Goal: Transaction & Acquisition: Complete application form

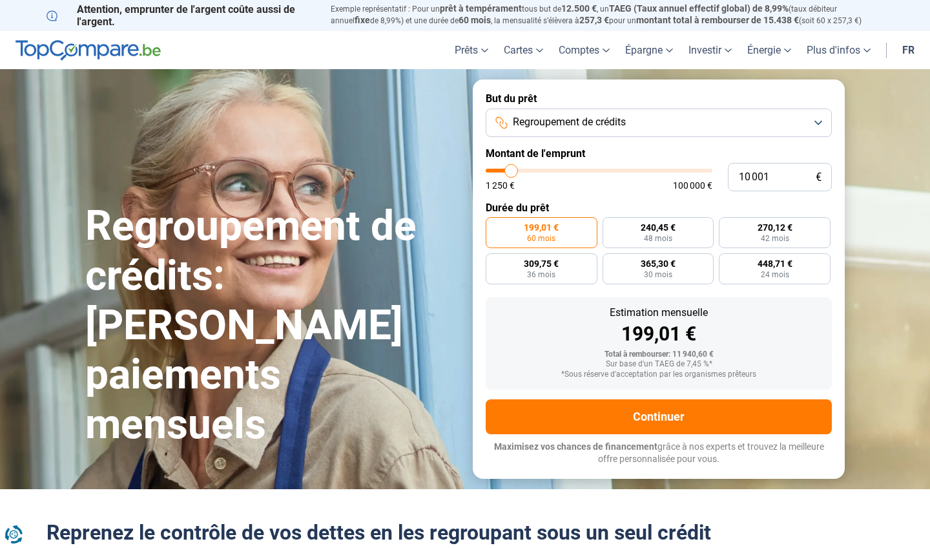
type input "33 750"
type input "33750"
click at [563, 169] on input "range" at bounding box center [599, 171] width 227 height 4
radio input "false"
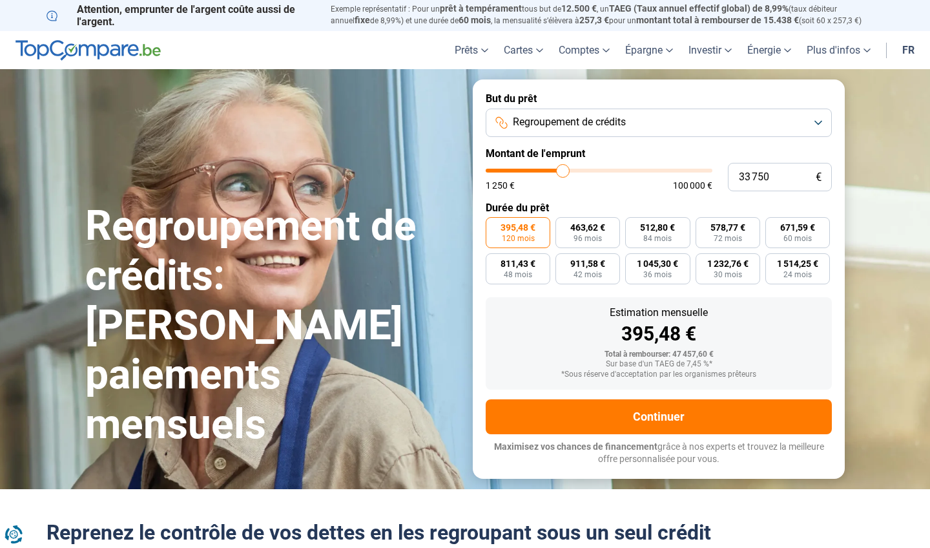
type input "38 250"
type input "38250"
click at [572, 169] on input "range" at bounding box center [599, 171] width 227 height 4
type input "34 250"
type input "34250"
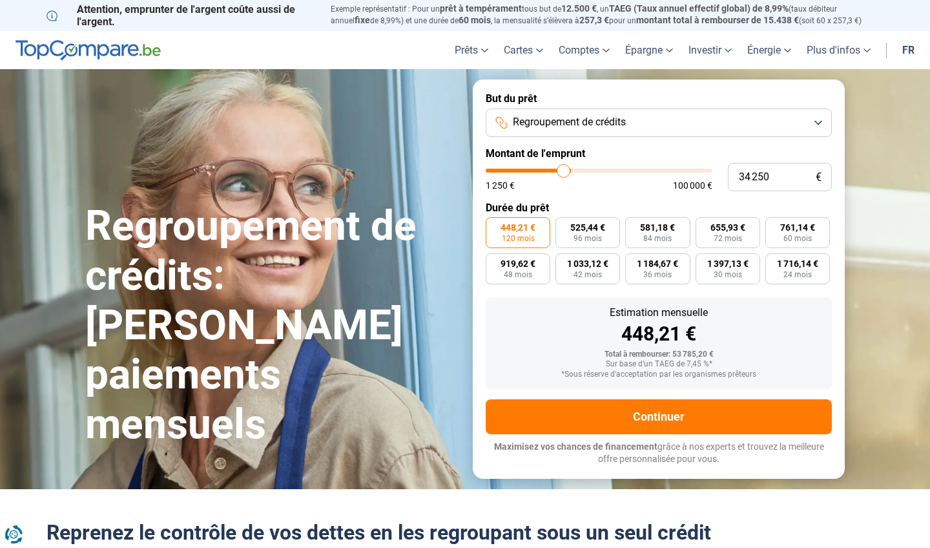
click at [564, 169] on input "range" at bounding box center [599, 171] width 227 height 4
click at [568, 170] on input "range" at bounding box center [599, 171] width 227 height 4
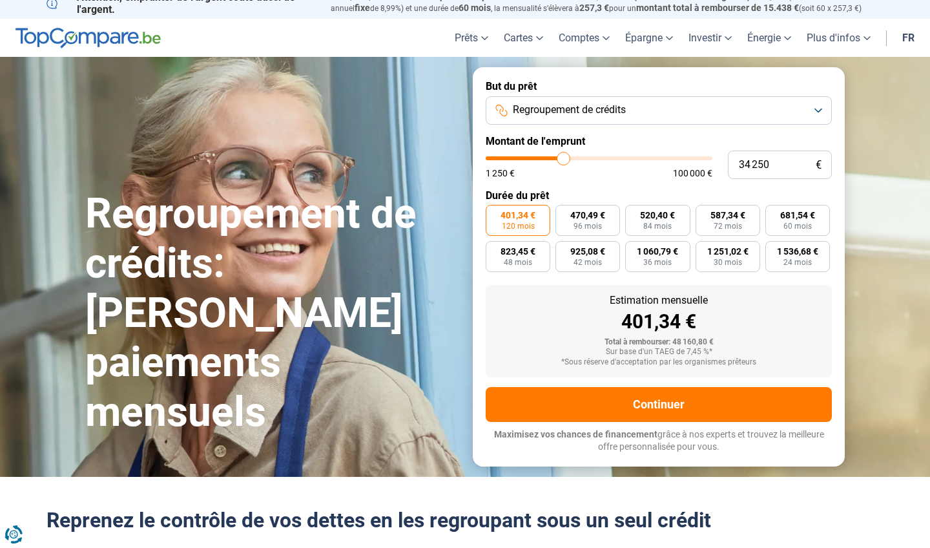
scroll to position [10, 0]
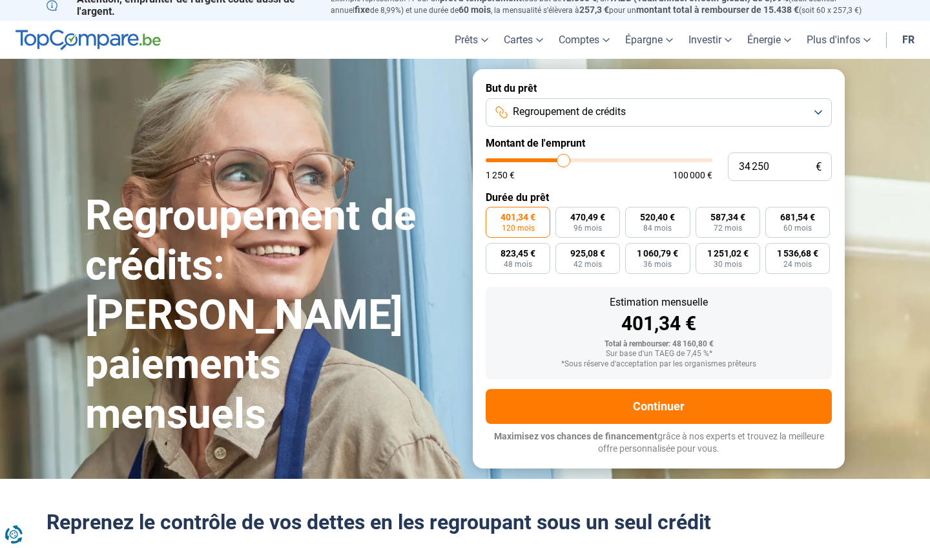
click at [583, 426] on form "But du prêt Regroupement de crédits Montant de l'emprunt 34 250 € 1 250 € 100 0…" at bounding box center [659, 268] width 372 height 399
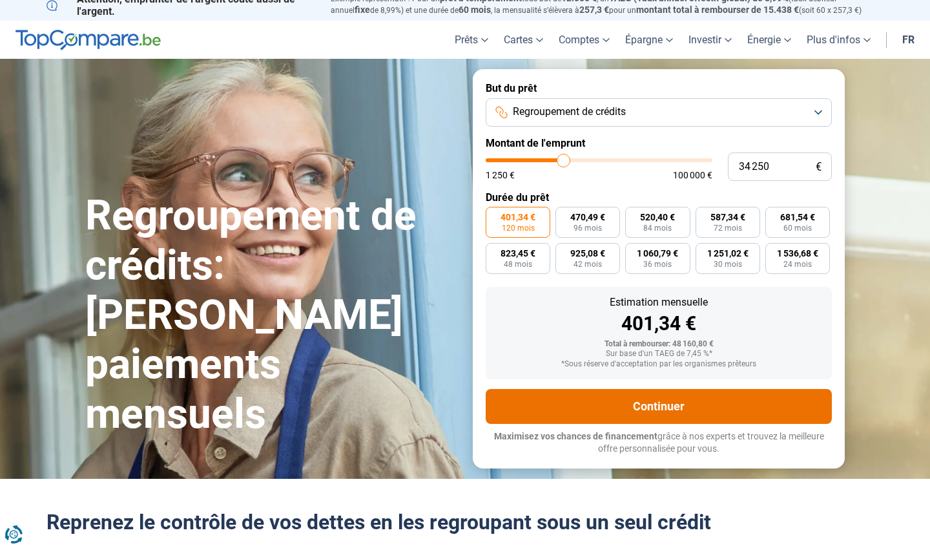
click at [597, 411] on button "Continuer" at bounding box center [659, 406] width 346 height 35
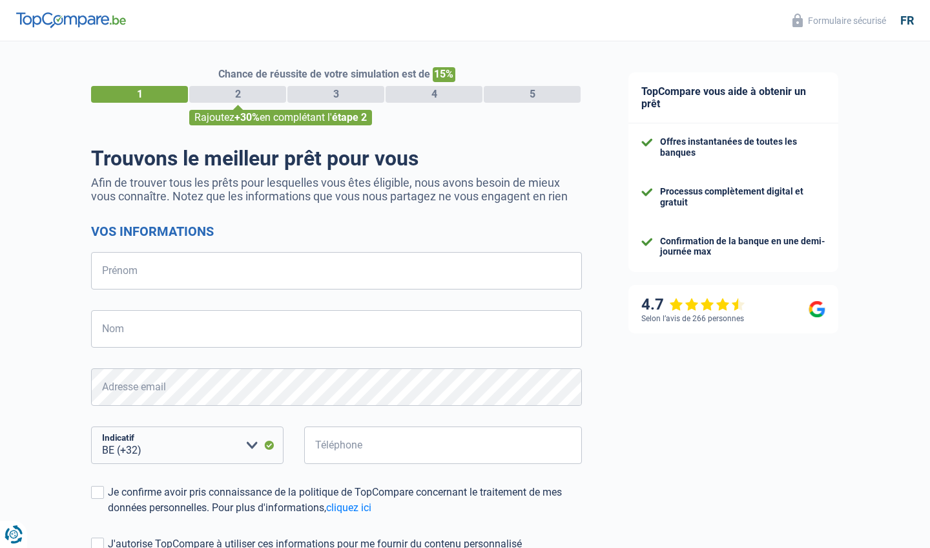
select select "32"
type input "jimmy"
type input "grisez"
click at [229, 406] on form "Vos informations jimmy Prénom grisez Nom Adresse email Tous les champs sont obl…" at bounding box center [336, 425] width 491 height 402
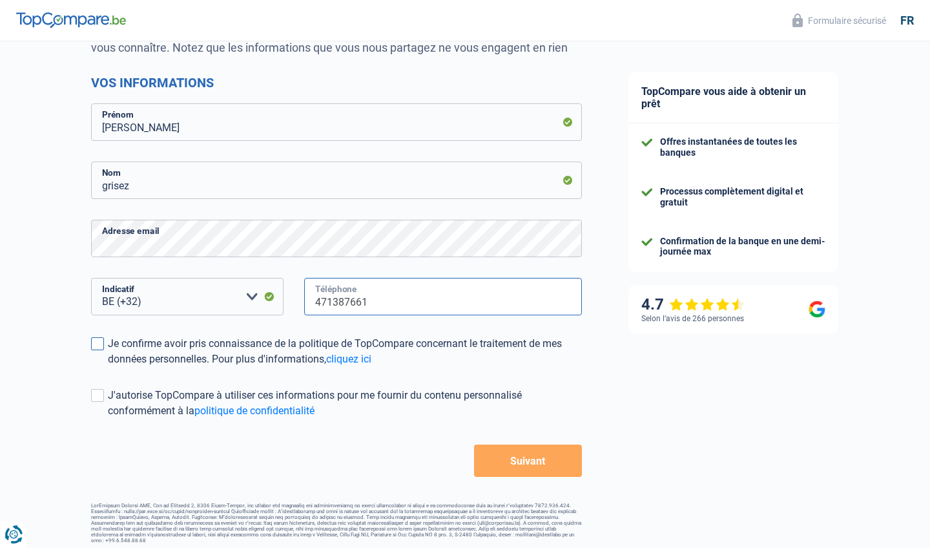
scroll to position [148, 0]
type input "471387661"
click at [100, 344] on span at bounding box center [97, 344] width 13 height 13
click at [108, 368] on input "Je confirme avoir pris connaissance de la politique de TopCompare concernant le…" at bounding box center [108, 368] width 0 height 0
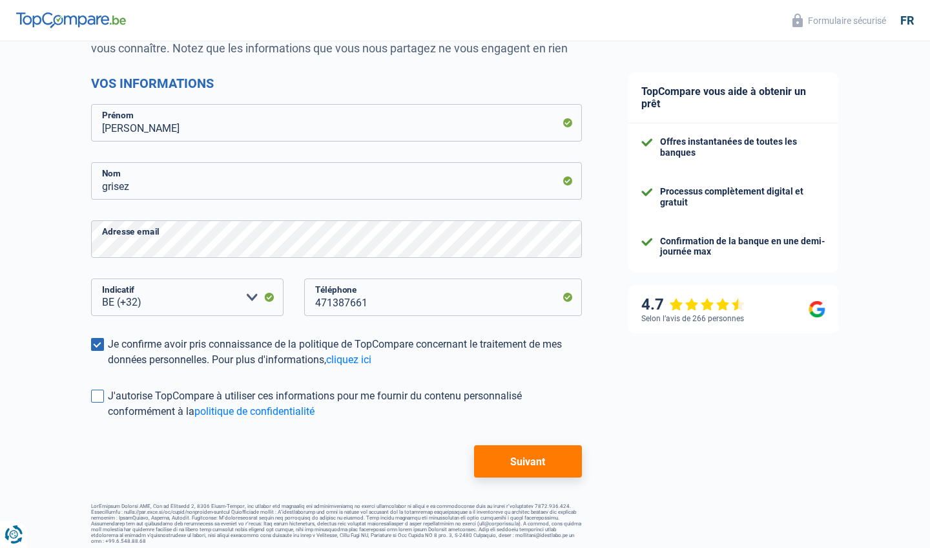
click at [105, 393] on label "J'autorise TopCompare à utiliser ces informations pour me fournir du contenu pe…" at bounding box center [336, 403] width 491 height 31
click at [108, 419] on input "J'autorise TopCompare à utiliser ces informations pour me fournir du contenu pe…" at bounding box center [108, 419] width 0 height 0
click at [562, 462] on button "Suivant" at bounding box center [528, 461] width 108 height 32
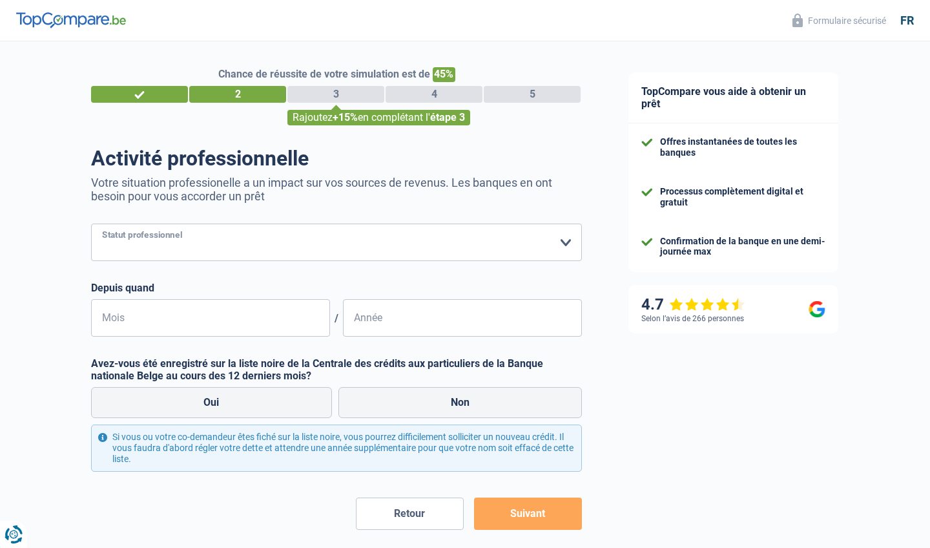
select select "worker"
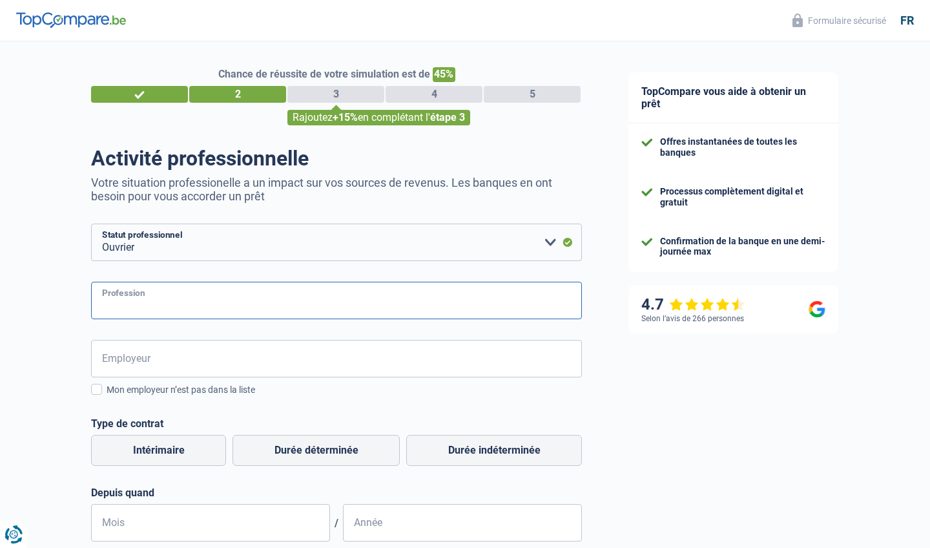
click at [187, 301] on input "Profession" at bounding box center [336, 300] width 491 height 37
type input "électricien"
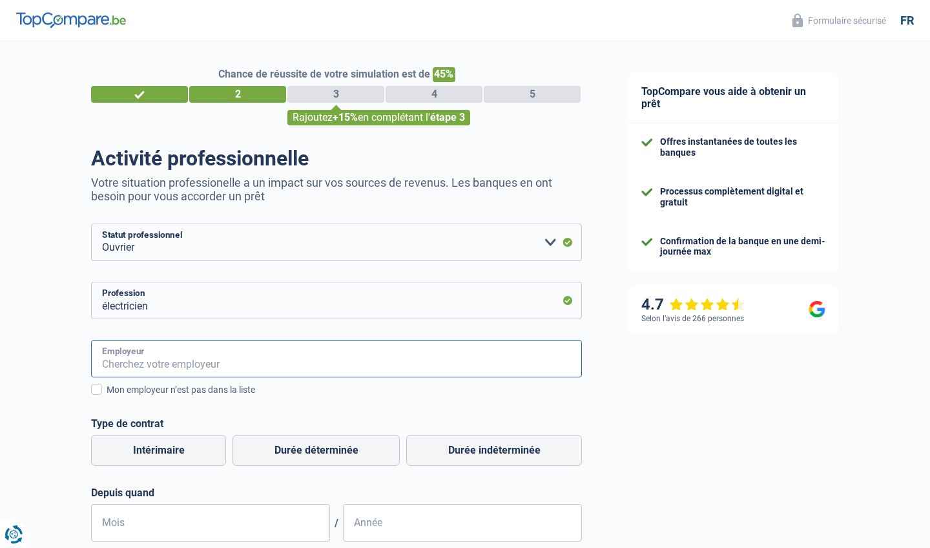
drag, startPoint x: 172, startPoint y: 326, endPoint x: 171, endPoint y: 367, distance: 40.7
click at [171, 367] on input "Employeur" at bounding box center [336, 358] width 491 height 37
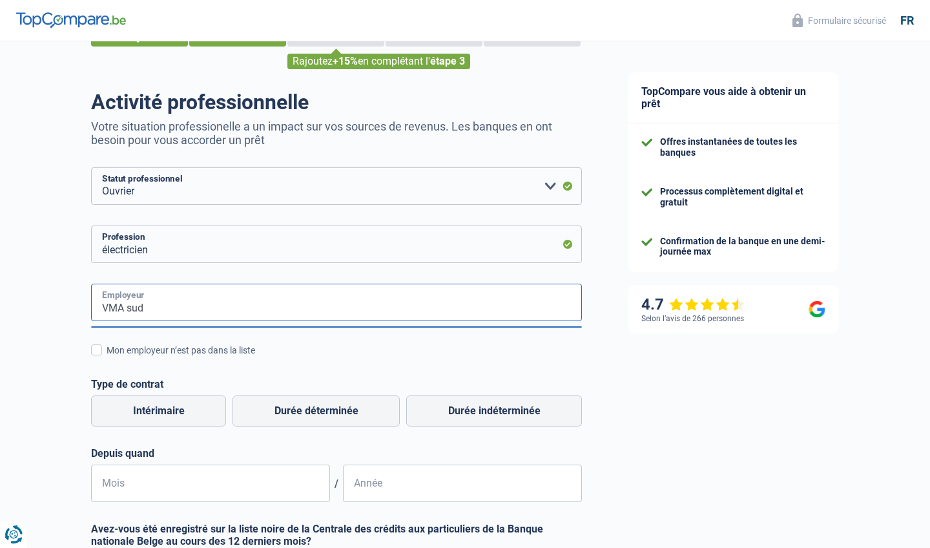
scroll to position [72, 0]
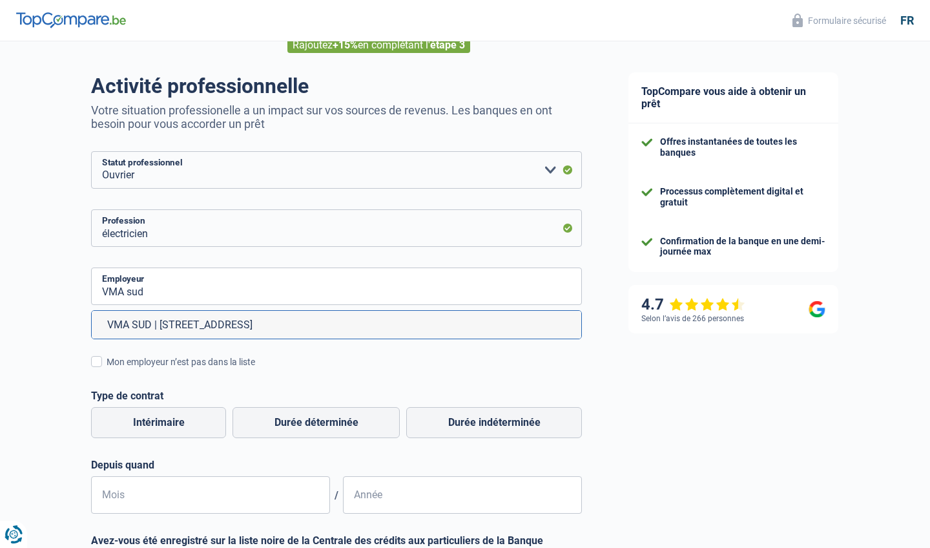
click at [186, 318] on li "VMA SUD | Rue d'Edimbourg, 19 | 6040 - Charleroi" at bounding box center [337, 325] width 490 height 28
type input "VMA SUD | Rue d'Edimbourg, 19 | 6040 - Charleroi"
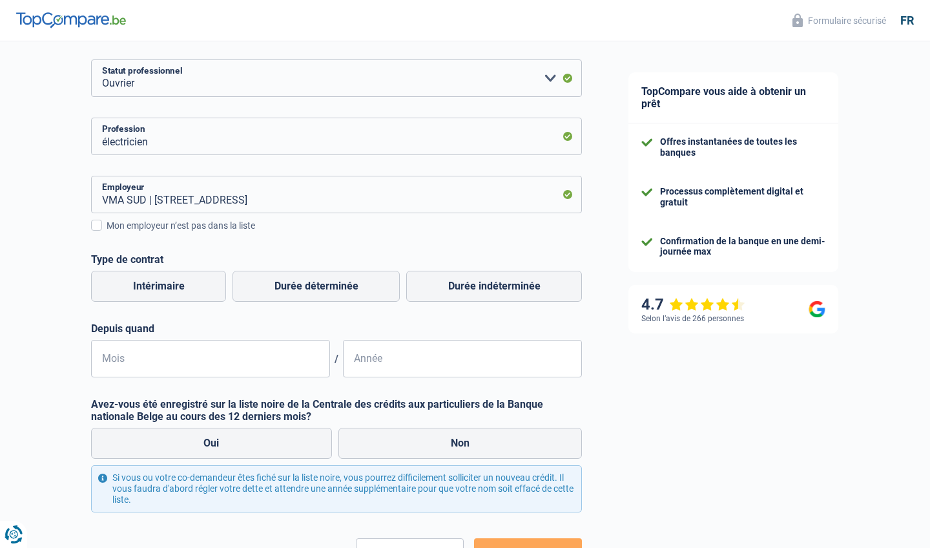
scroll to position [165, 0]
click at [479, 278] on label "Durée indéterminée" at bounding box center [494, 285] width 176 height 31
click at [479, 278] on input "Durée indéterminée" at bounding box center [494, 285] width 176 height 31
radio input "true"
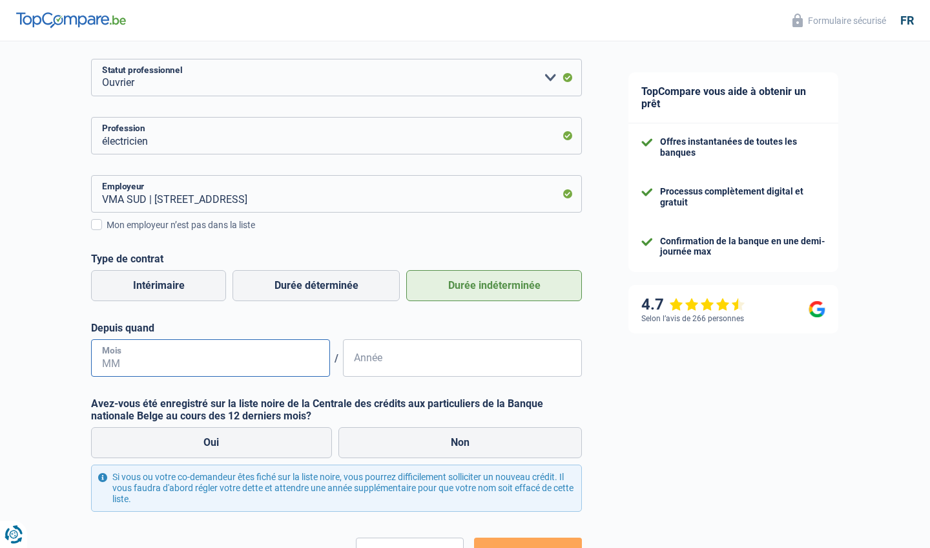
click at [162, 366] on input "Mois" at bounding box center [210, 357] width 239 height 37
type input "01"
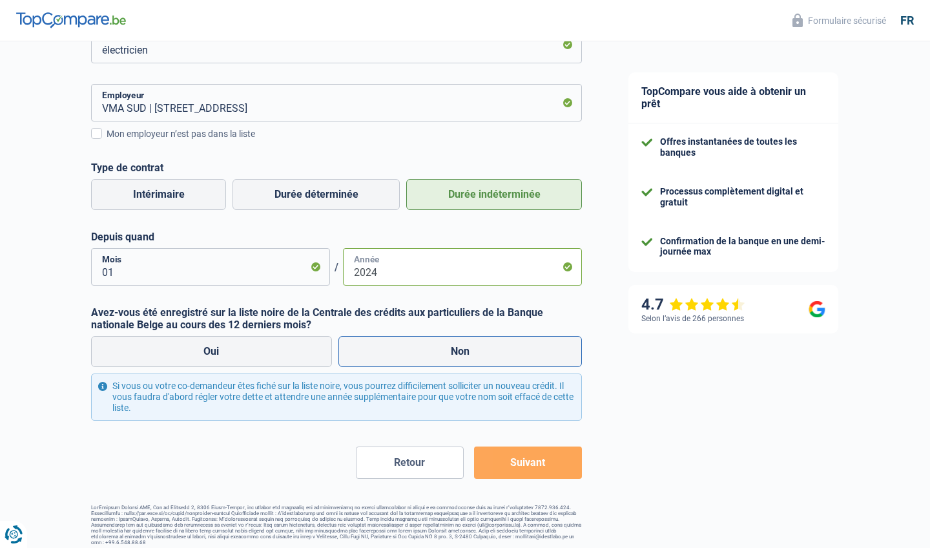
scroll to position [255, 0]
type input "2024"
click at [445, 351] on label "Non" at bounding box center [461, 352] width 244 height 31
click at [445, 351] on input "Non" at bounding box center [461, 352] width 244 height 31
radio input "true"
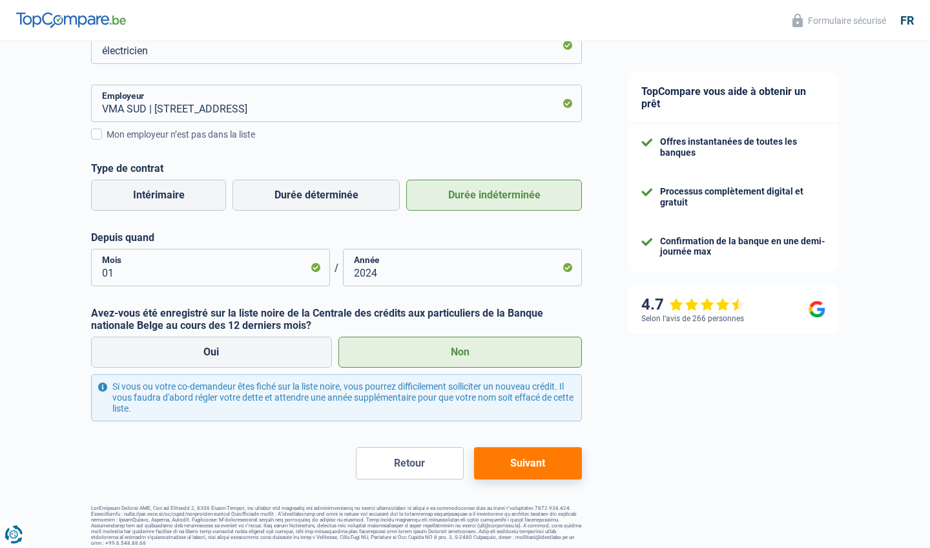
click at [514, 453] on button "Suivant" at bounding box center [528, 463] width 108 height 32
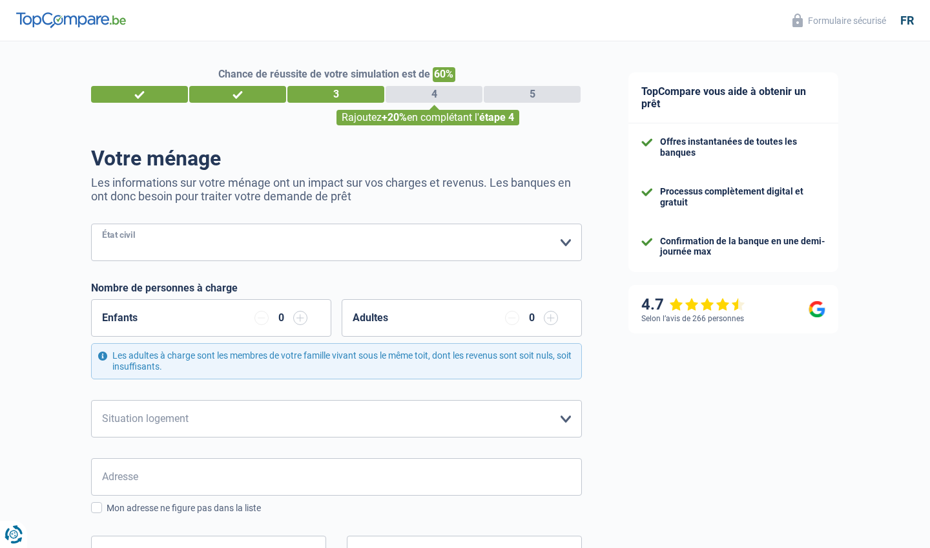
select select "married"
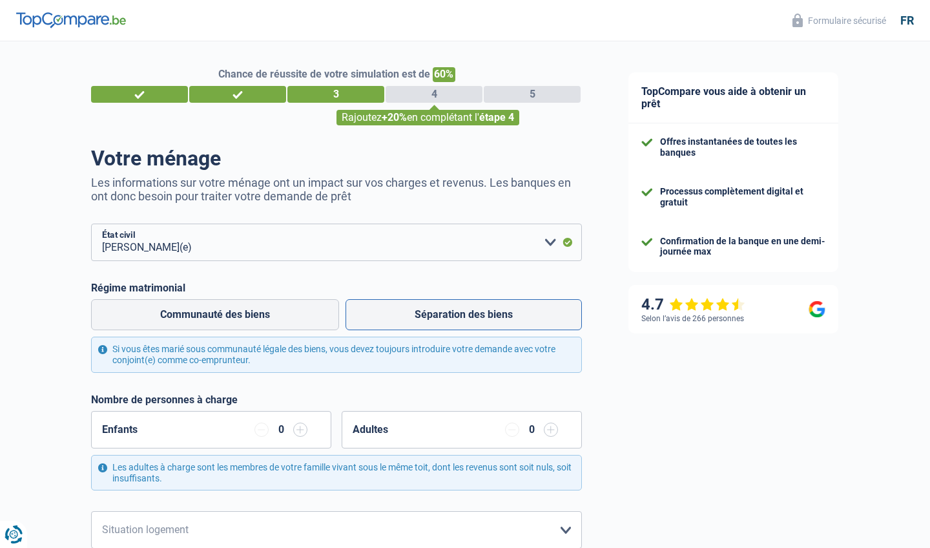
click at [443, 311] on label "Séparation des biens" at bounding box center [464, 314] width 236 height 31
click at [443, 311] on input "Séparation des biens" at bounding box center [464, 314] width 236 height 31
radio input "true"
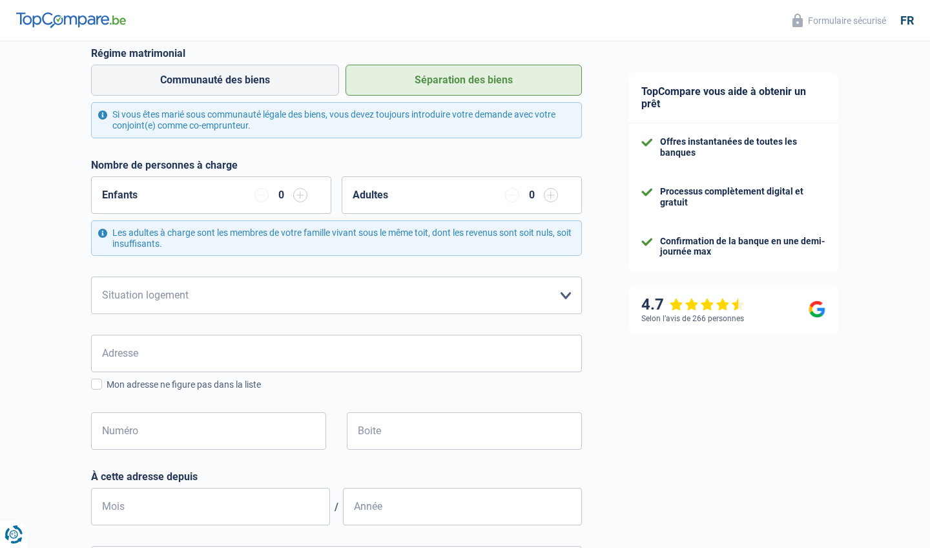
scroll to position [304, 0]
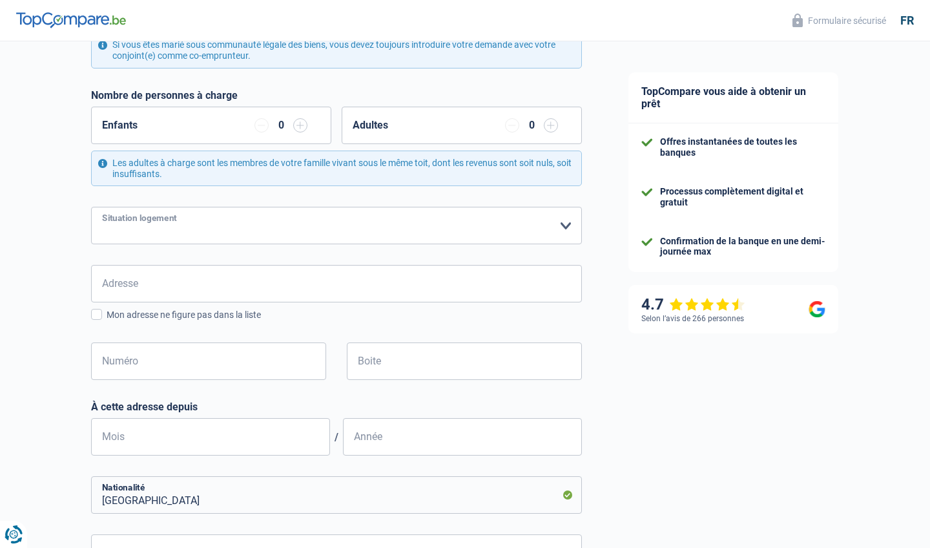
select select "rents"
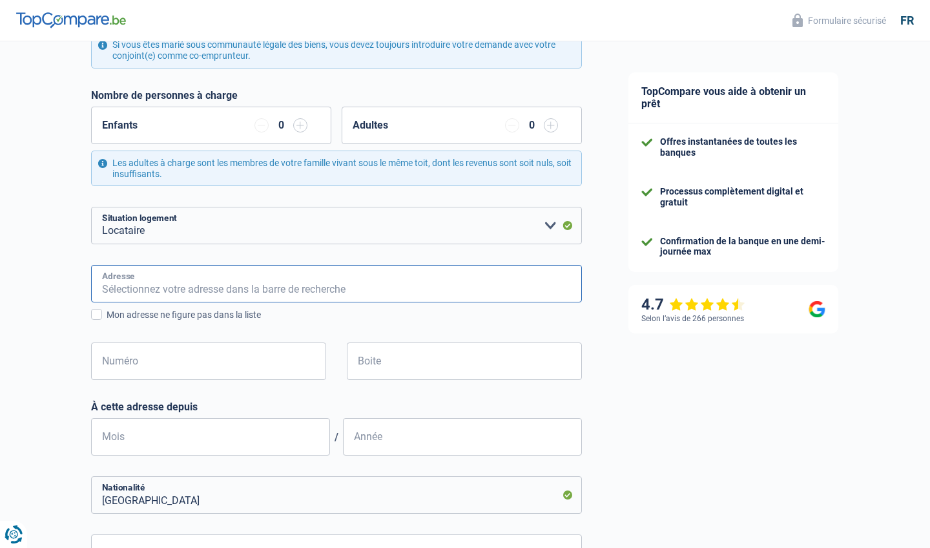
click at [262, 273] on input "Adresse" at bounding box center [336, 283] width 491 height 37
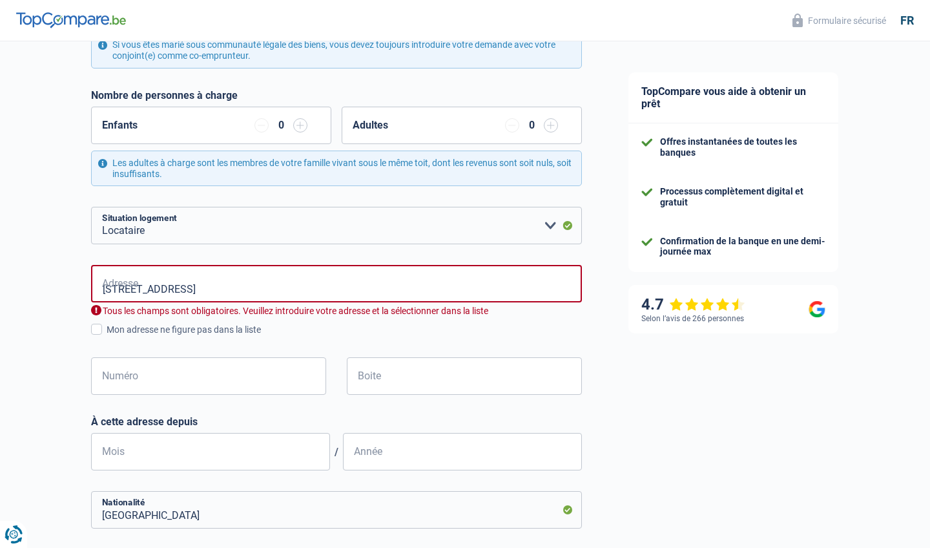
type input "Rue du Moulin, 7120, Estinnes, BE"
type input "17"
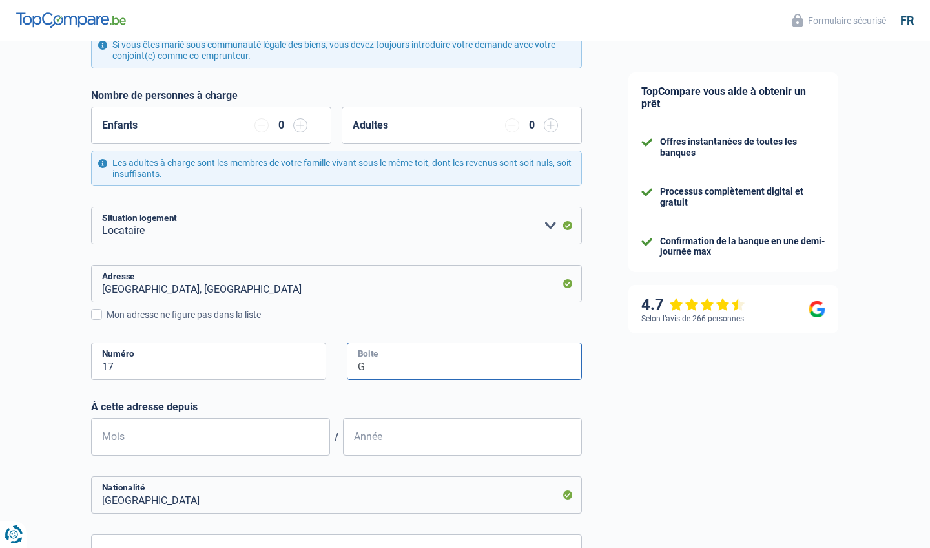
scroll to position [366, 0]
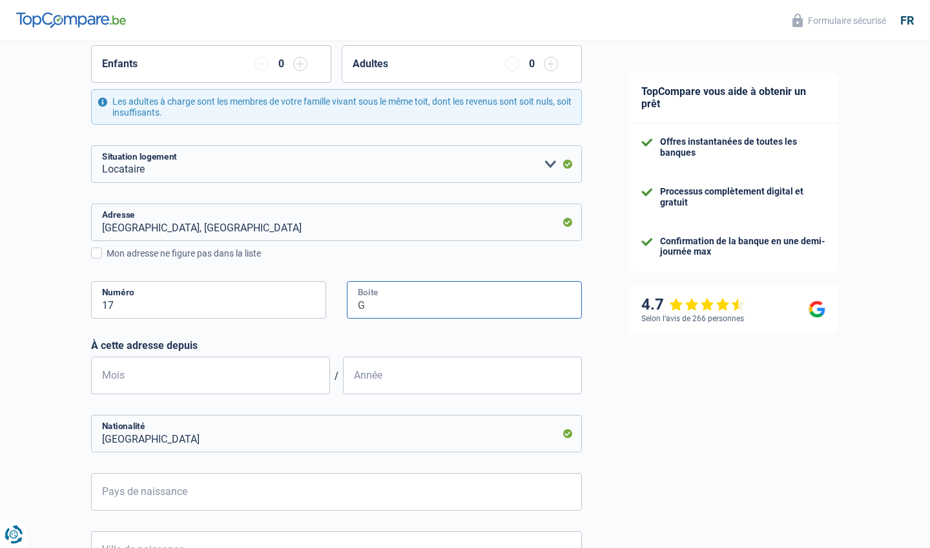
type input "G"
click at [196, 391] on form "Célibataire Marié(e) Cohabitant(e) légal(e) Divorcé(e) Veuf(ve) Séparé (de fait…" at bounding box center [336, 271] width 491 height 827
type input "04"
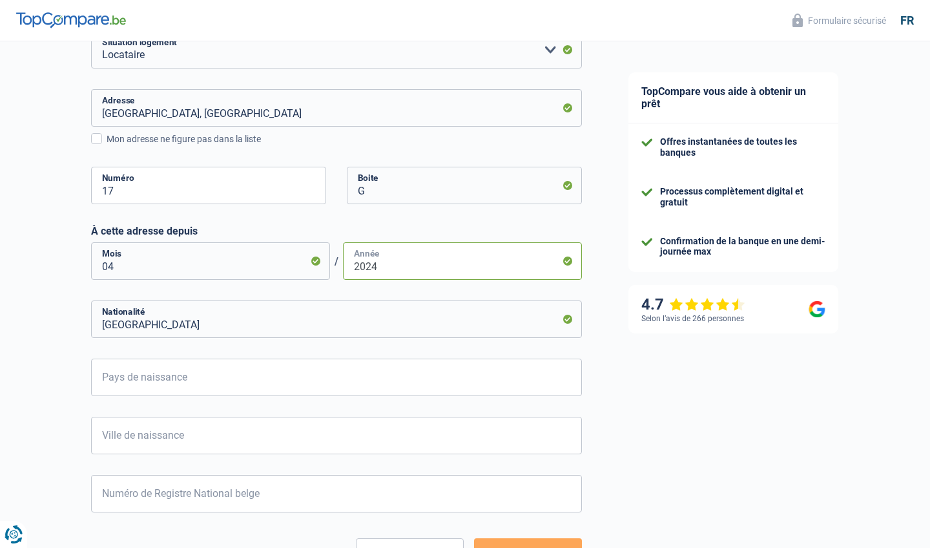
scroll to position [482, 0]
type input "2024"
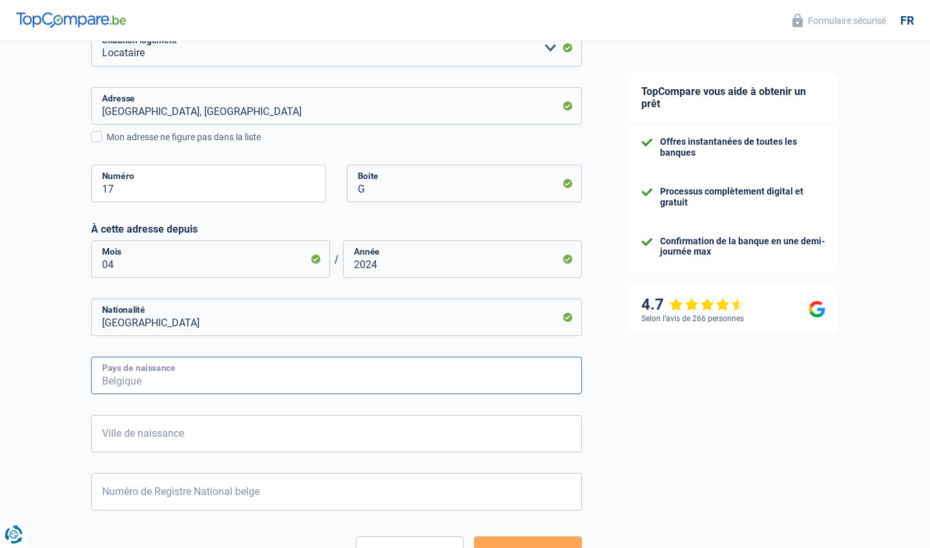
click at [367, 374] on input "Pays de naissance" at bounding box center [336, 375] width 491 height 37
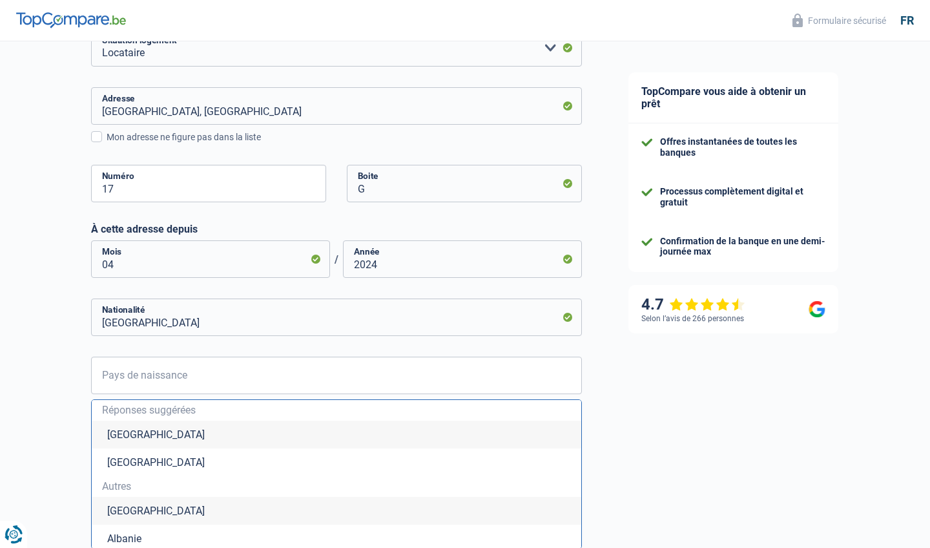
click at [242, 434] on li "Belgique" at bounding box center [337, 435] width 490 height 28
type input "Belgique"
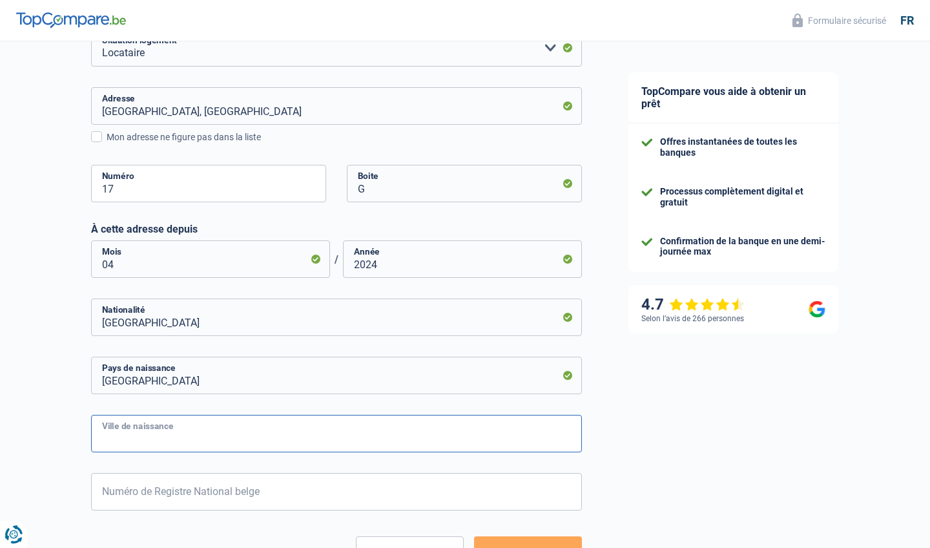
click at [207, 427] on input "Ville de naissance" at bounding box center [336, 433] width 491 height 37
type input "n"
type input "binche"
click at [216, 473] on input "Numéro de Registre National belge" at bounding box center [336, 491] width 491 height 37
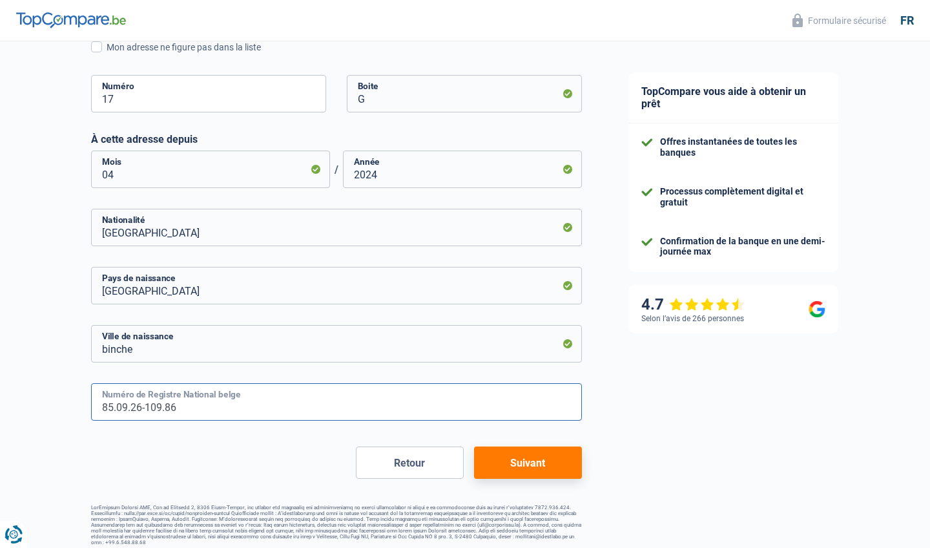
scroll to position [571, 0]
type input "85.09.26-109.86"
click at [498, 463] on button "Suivant" at bounding box center [528, 463] width 108 height 32
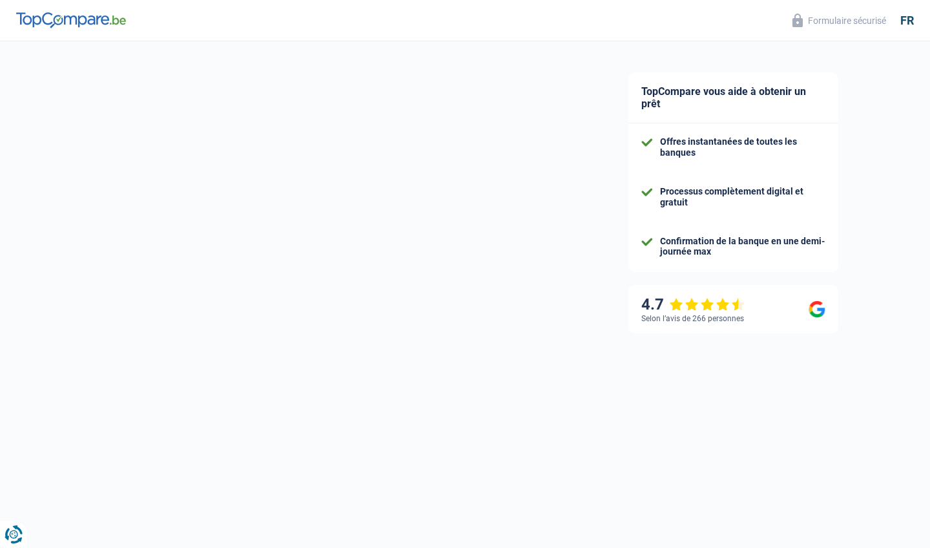
select select "netSalary"
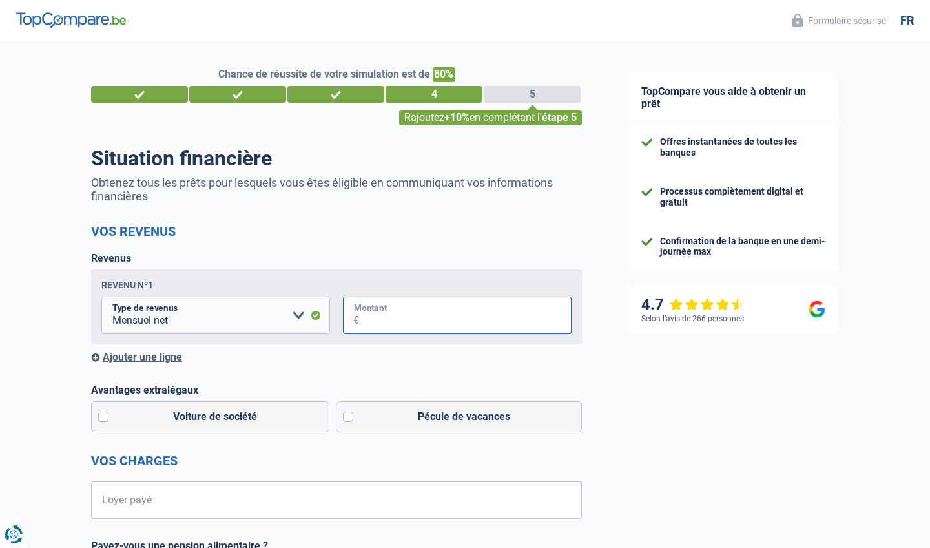
click at [382, 322] on input "Montant" at bounding box center [465, 315] width 213 height 37
type input "2.600"
click at [105, 422] on label "Voiture de société" at bounding box center [210, 416] width 238 height 31
click at [105, 422] on input "Voiture de société" at bounding box center [210, 416] width 238 height 31
checkbox input "true"
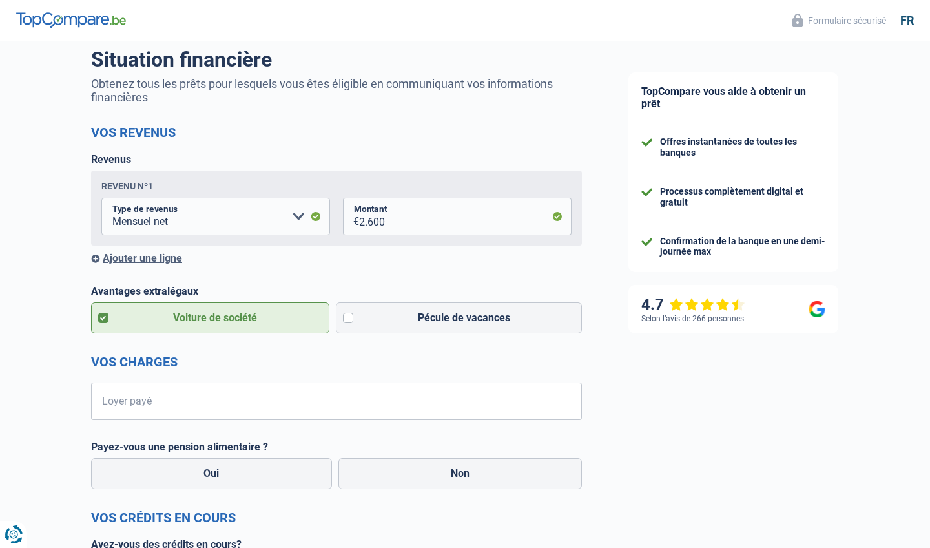
scroll to position [110, 0]
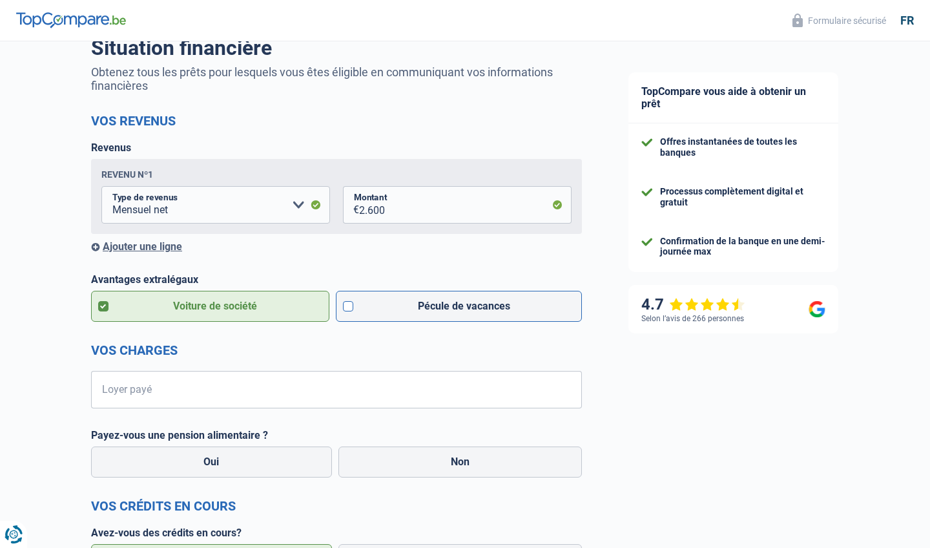
click at [352, 308] on label "Pécule de vacances" at bounding box center [459, 306] width 247 height 31
click at [352, 308] on input "Pécule de vacances" at bounding box center [459, 306] width 247 height 31
checkbox input "true"
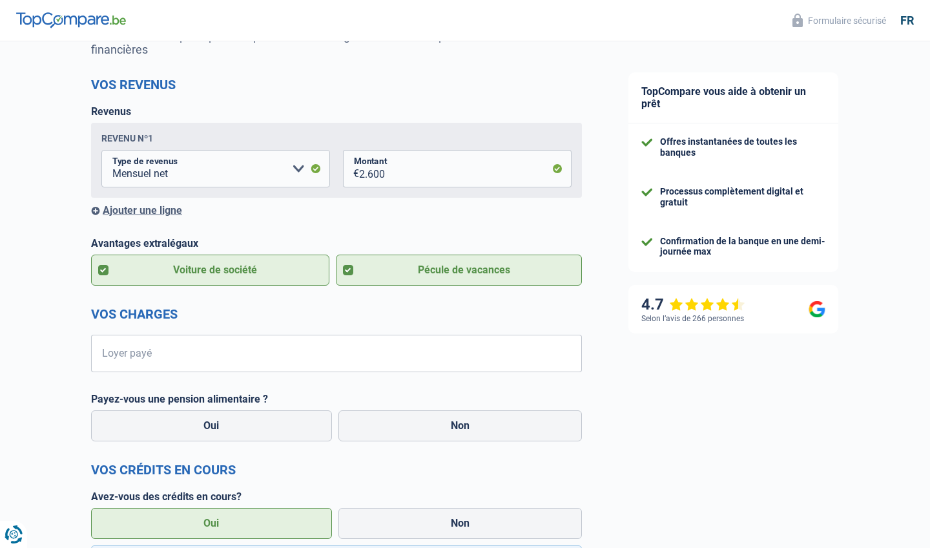
scroll to position [147, 0]
click at [315, 362] on input "Loyer payé" at bounding box center [344, 353] width 475 height 37
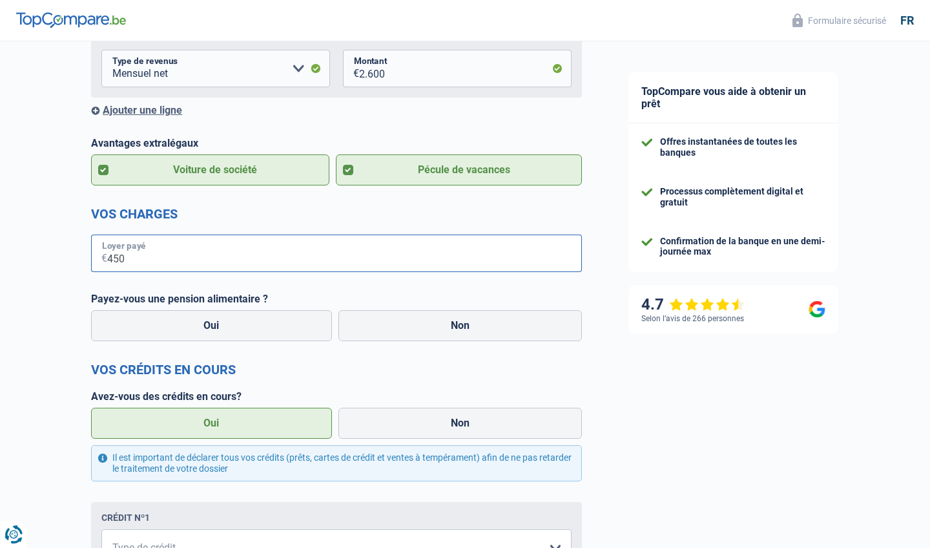
scroll to position [249, 0]
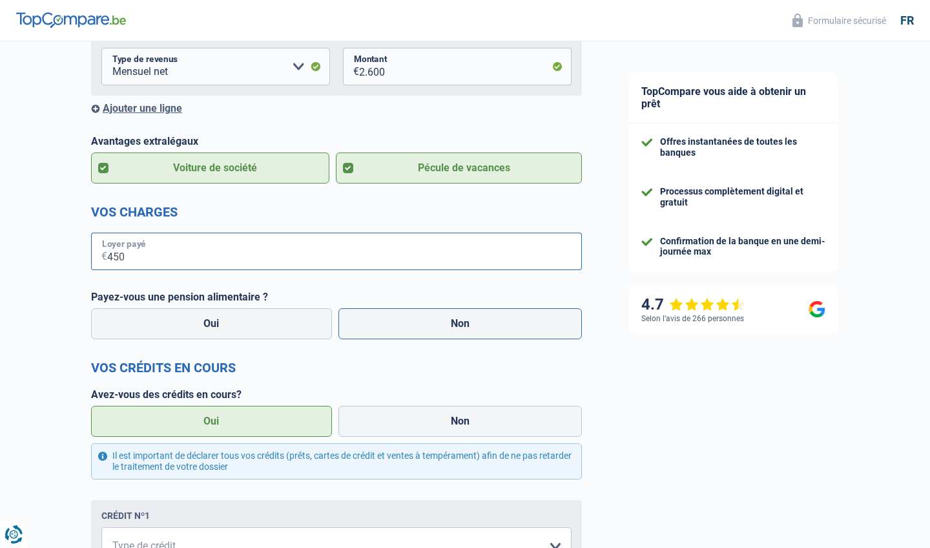
type input "450"
click at [506, 327] on label "Non" at bounding box center [461, 323] width 244 height 31
click at [506, 327] on input "Non" at bounding box center [461, 323] width 244 height 31
radio input "true"
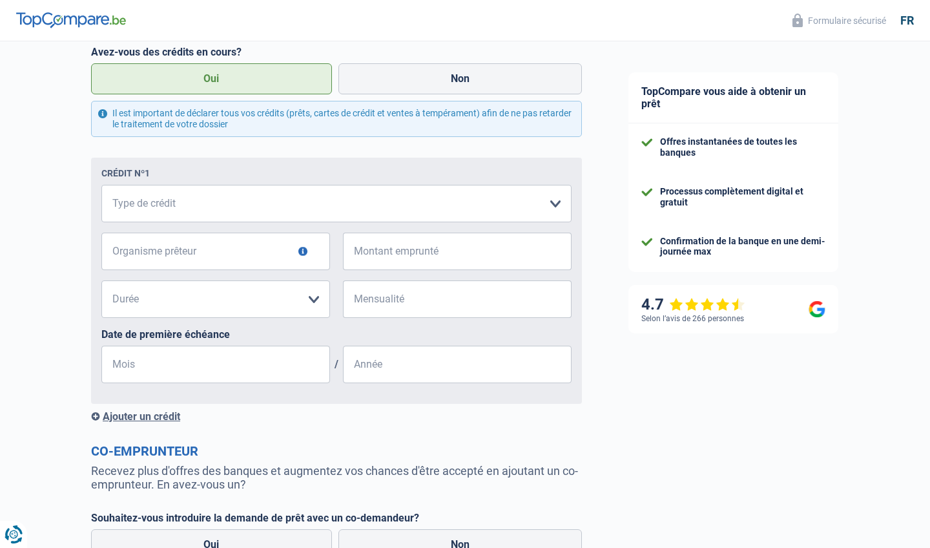
scroll to position [591, 0]
select select "personalLoan"
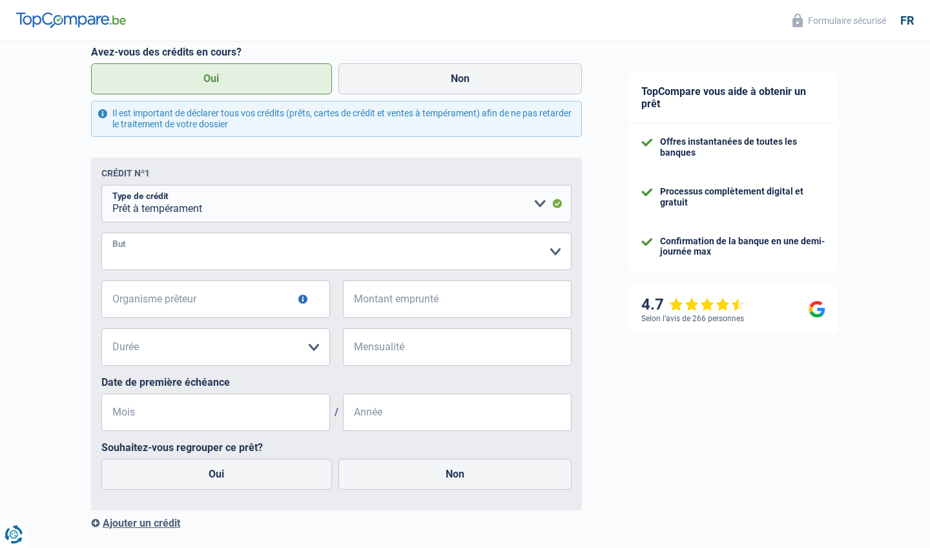
select select "carRestore"
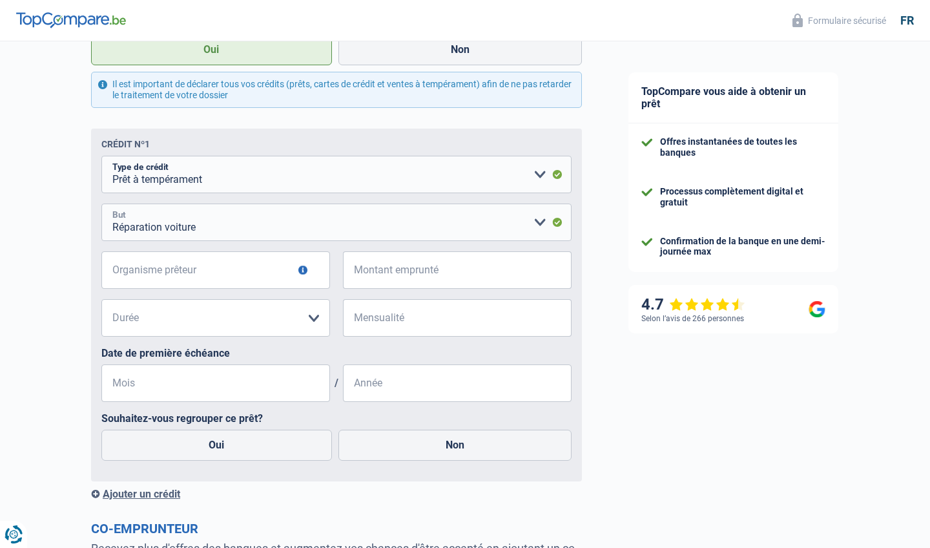
scroll to position [623, 0]
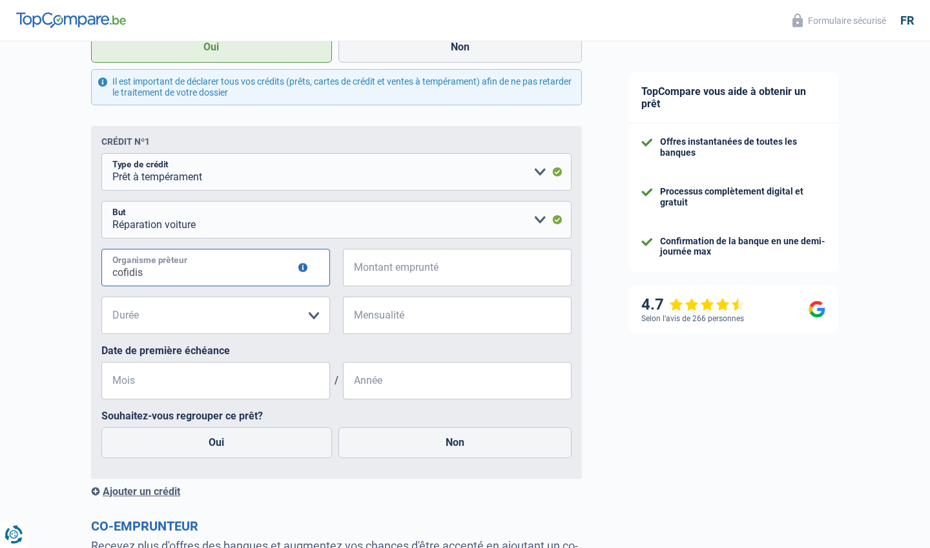
type input "cofidis"
click at [452, 276] on input "Montant emprunté" at bounding box center [465, 267] width 213 height 37
type input "15.000"
select select "48"
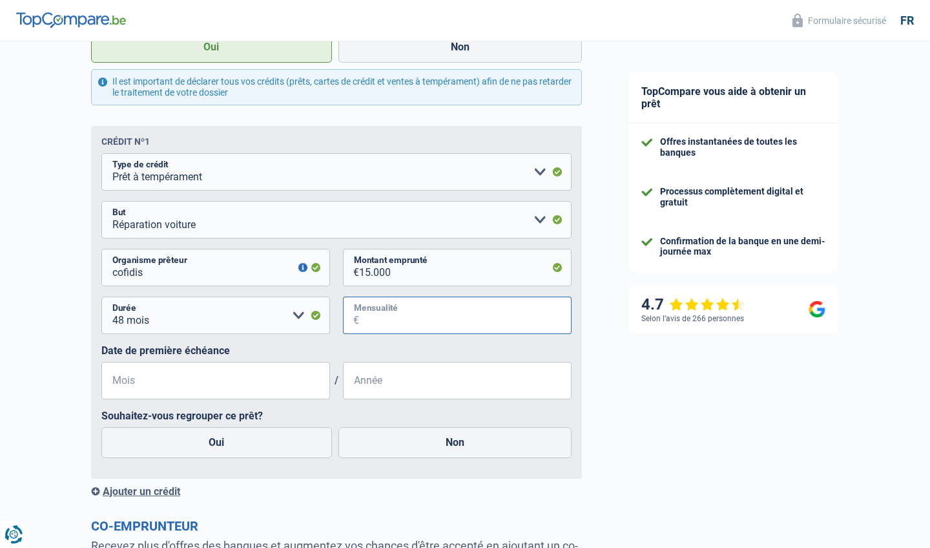
click at [387, 317] on input "Mensualité" at bounding box center [465, 315] width 213 height 37
type input "400"
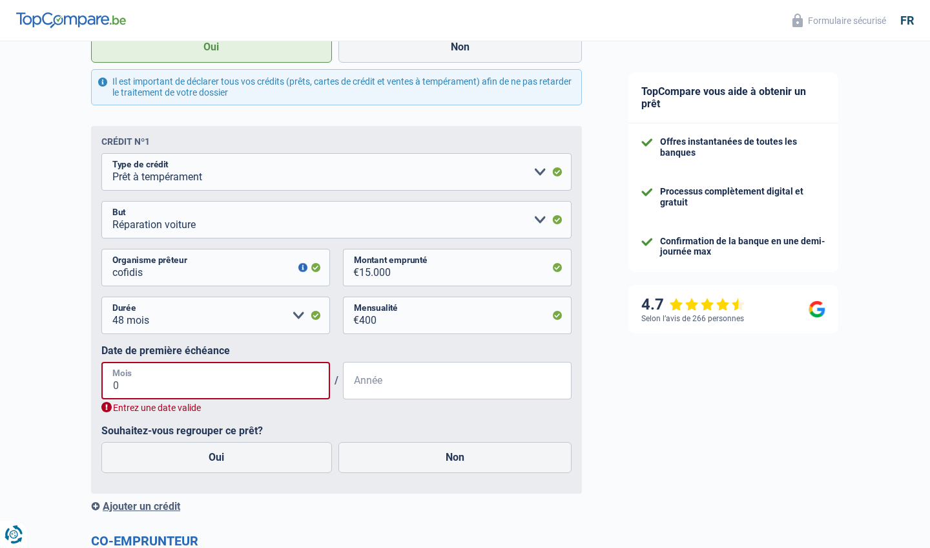
type input "03"
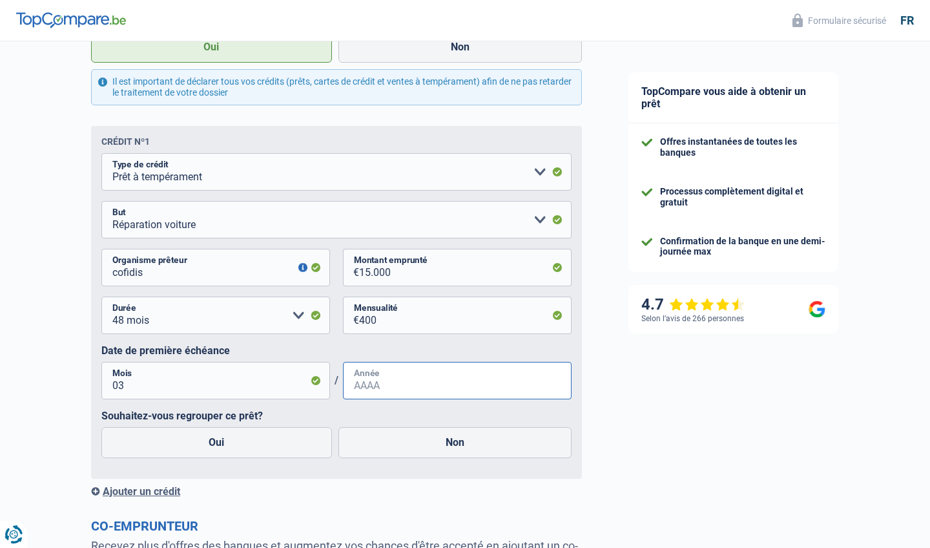
click at [373, 375] on input "Année" at bounding box center [457, 380] width 229 height 37
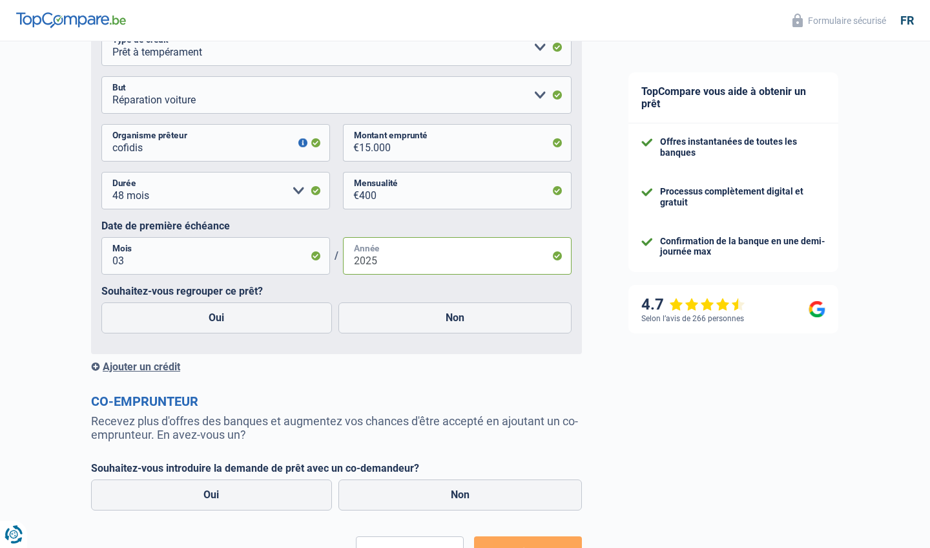
scroll to position [747, 0]
type input "2025"
click at [204, 317] on label "Oui" at bounding box center [216, 317] width 231 height 31
click at [204, 317] on input "Oui" at bounding box center [216, 317] width 231 height 31
radio input "true"
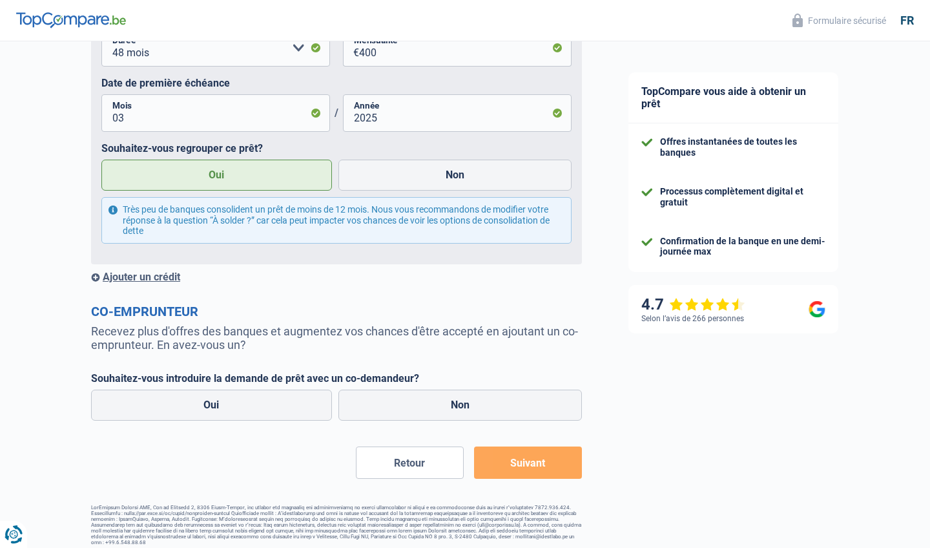
scroll to position [889, 0]
click at [522, 461] on button "Suivant" at bounding box center [528, 464] width 108 height 32
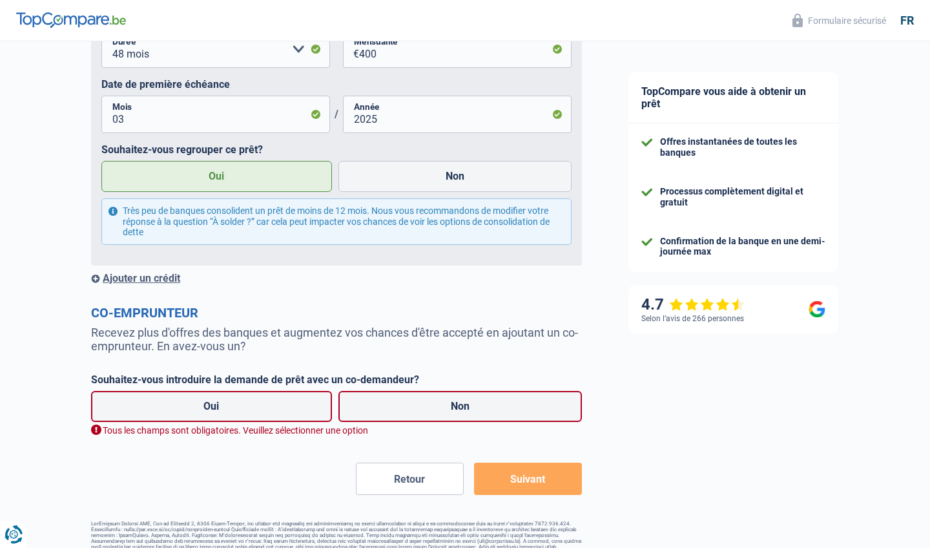
scroll to position [904, 0]
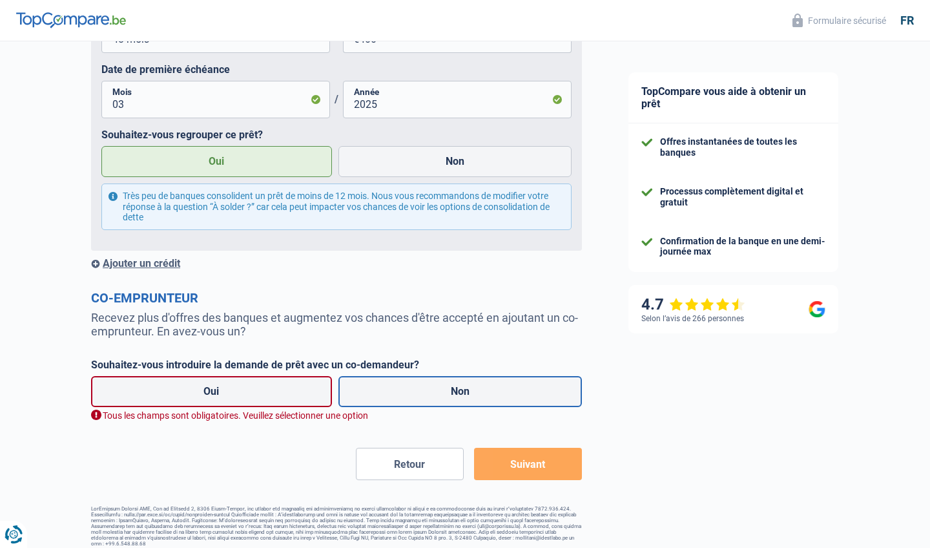
click at [423, 391] on label "Non" at bounding box center [461, 391] width 244 height 31
click at [423, 391] on input "Non" at bounding box center [461, 391] width 244 height 31
radio input "true"
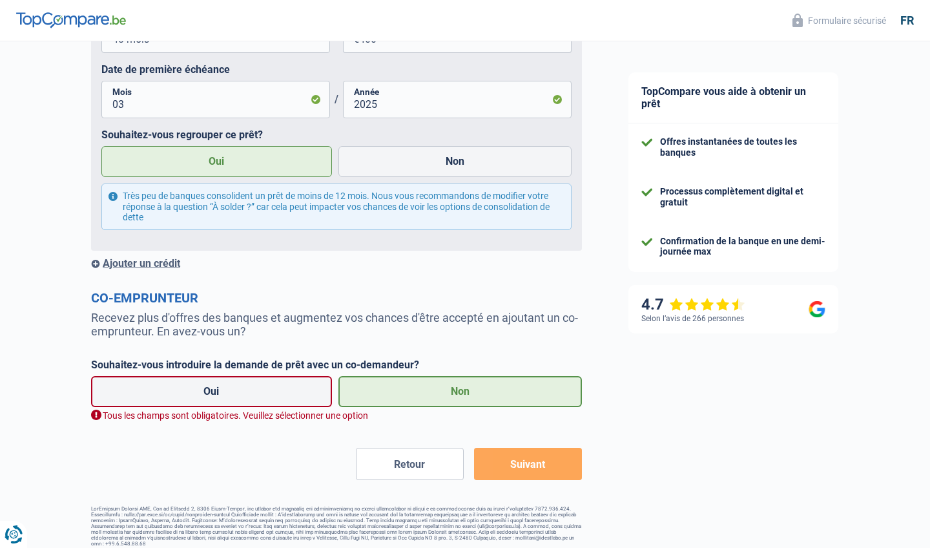
scroll to position [889, 0]
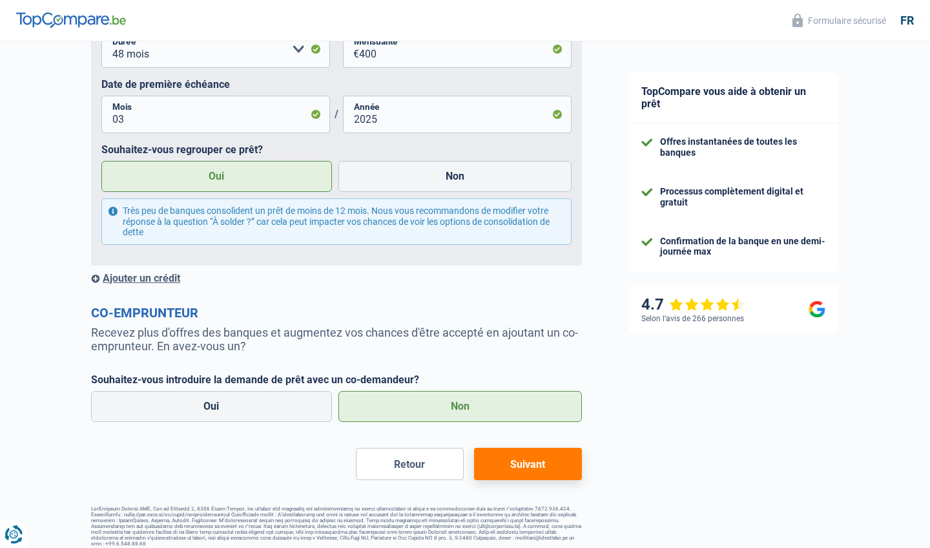
click at [546, 460] on button "Suivant" at bounding box center [528, 464] width 108 height 32
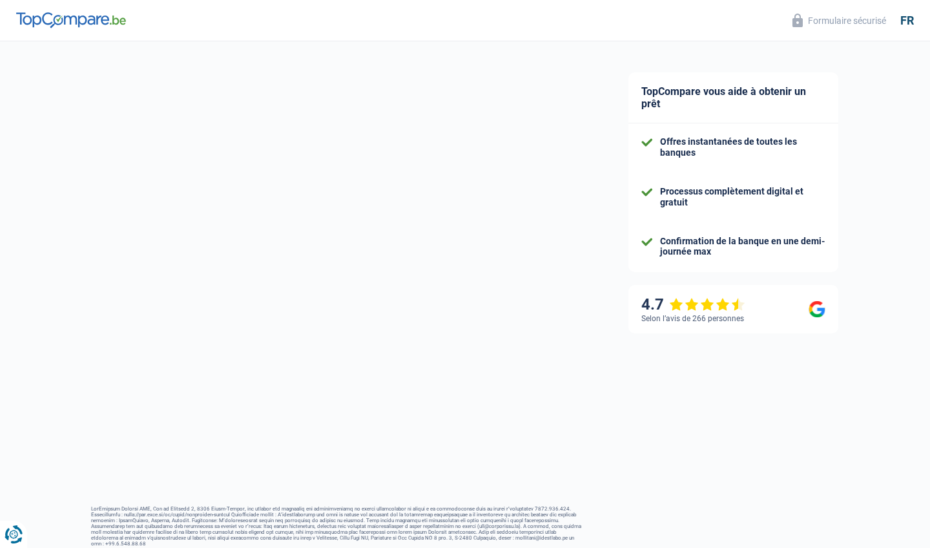
select select "refinancing"
select select "60"
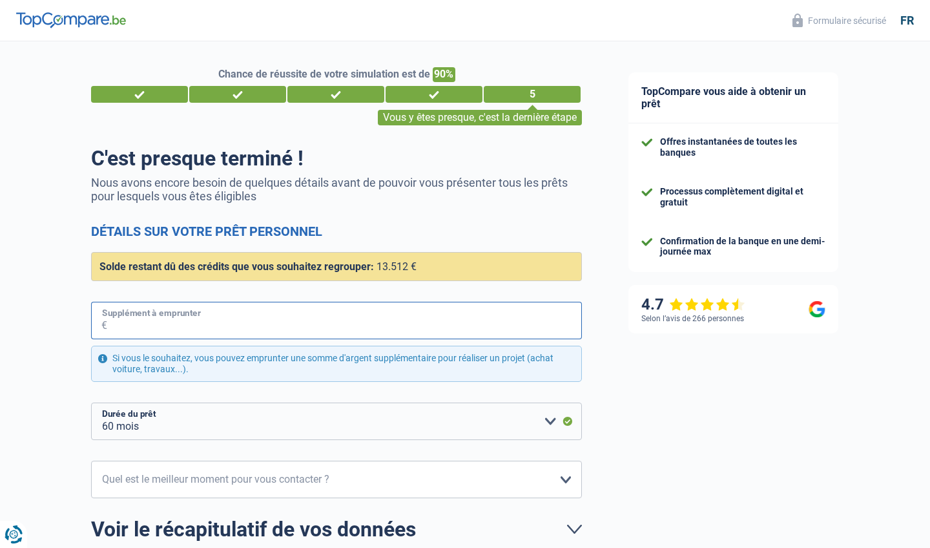
click at [323, 324] on input "Supplément à emprunter" at bounding box center [344, 320] width 475 height 37
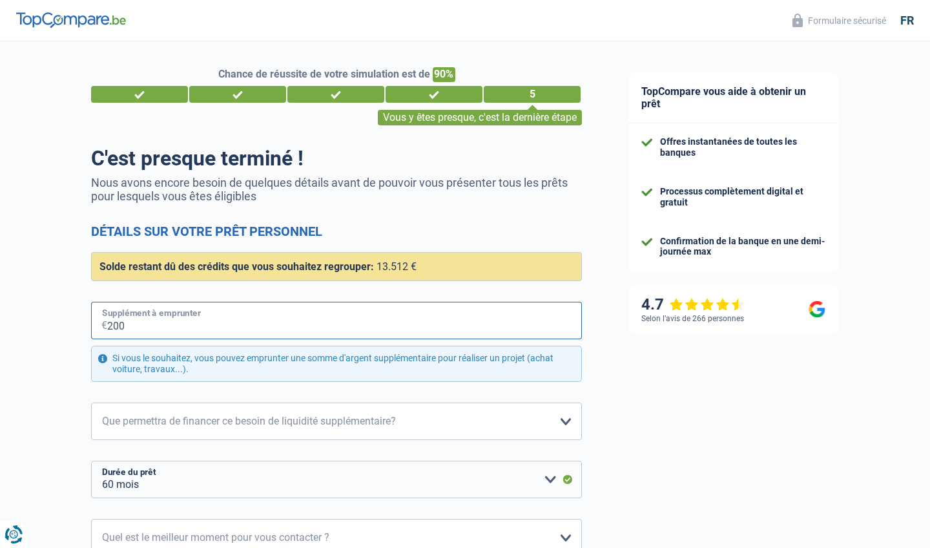
type input "2.000"
select select "84"
type input "20.000"
select select "120"
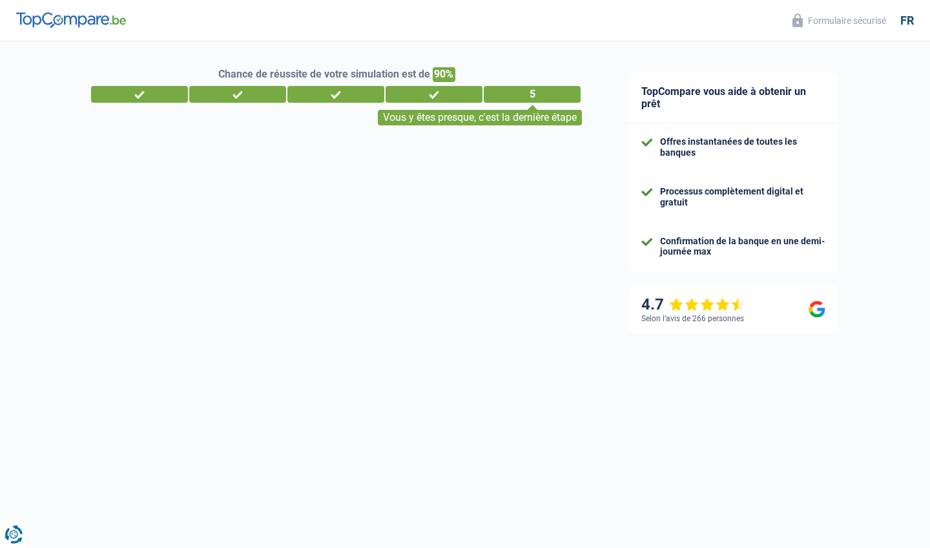
select select "netSalary"
select select "personalLoan"
select select "carRestore"
select select "48"
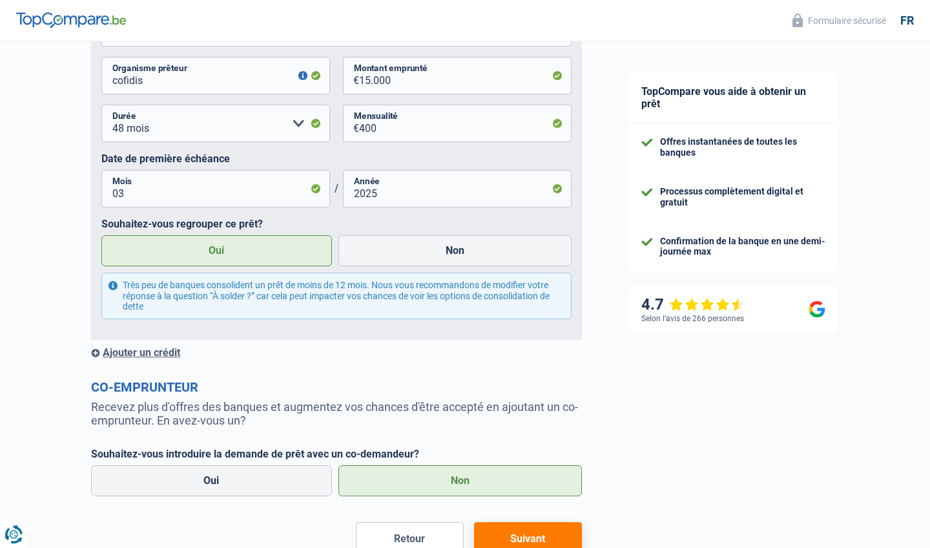
scroll to position [814, 0]
click at [154, 349] on div "Ajouter un crédit" at bounding box center [336, 353] width 491 height 12
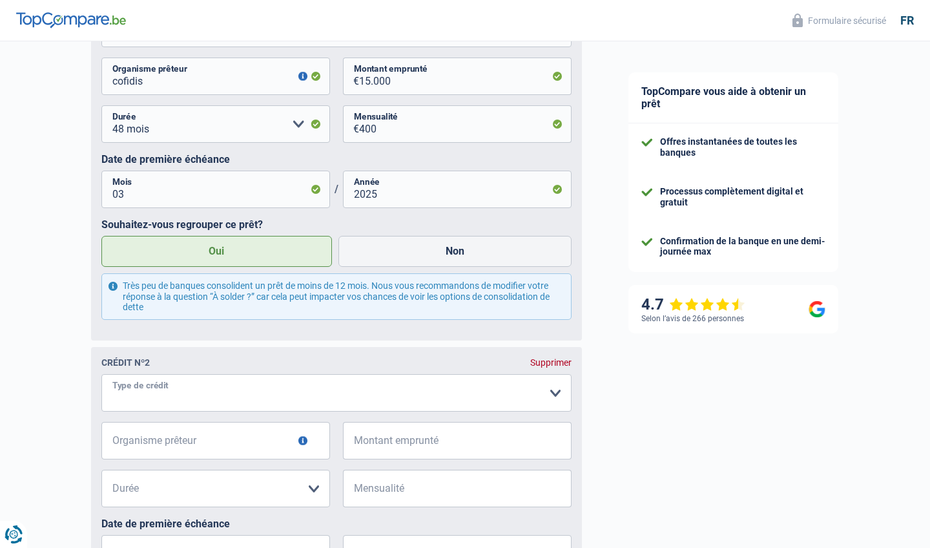
select select "personalLoan"
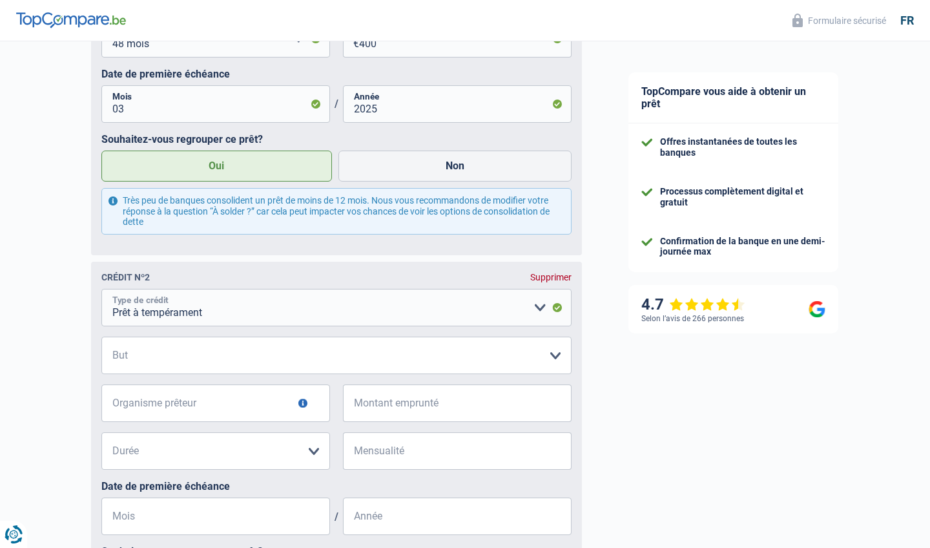
scroll to position [899, 0]
select select "homeFurnishingOrRelocation"
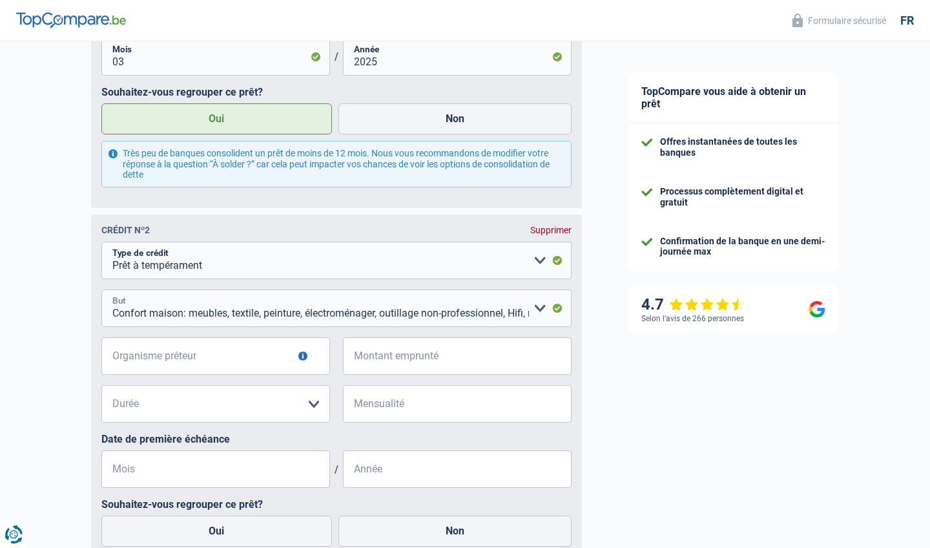
scroll to position [984, 0]
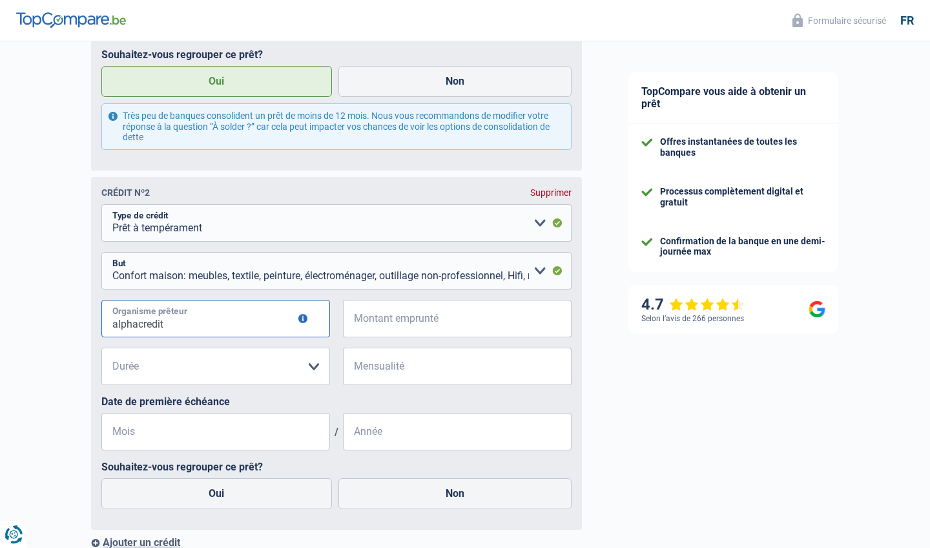
type input "alphacredit"
click at [412, 314] on input "Montant emprunté" at bounding box center [465, 318] width 213 height 37
type input "7.000"
select select "36"
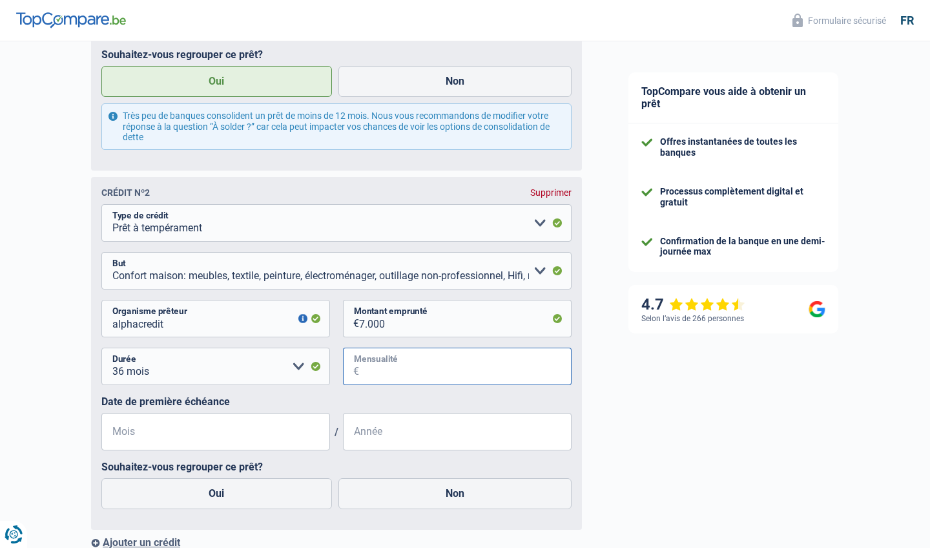
click at [456, 348] on input "Mensualité" at bounding box center [465, 366] width 213 height 37
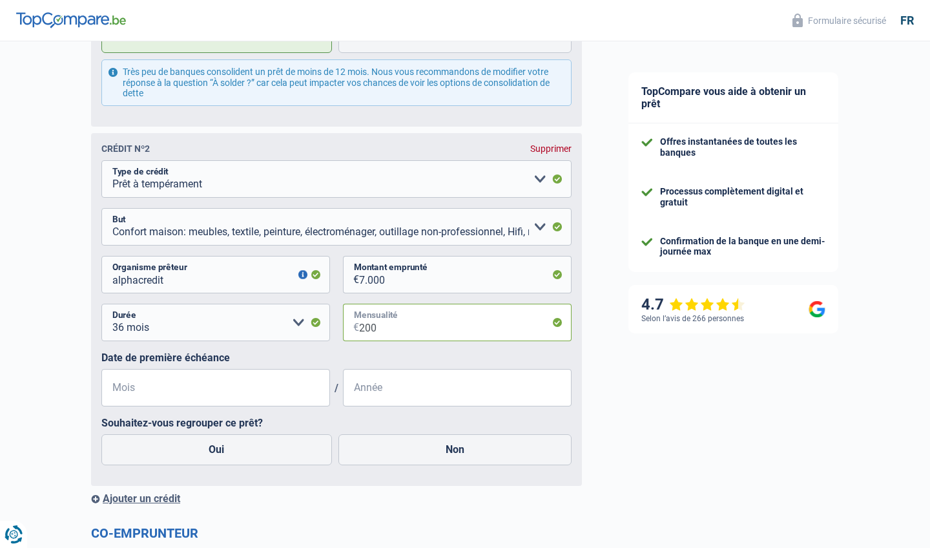
type input "200"
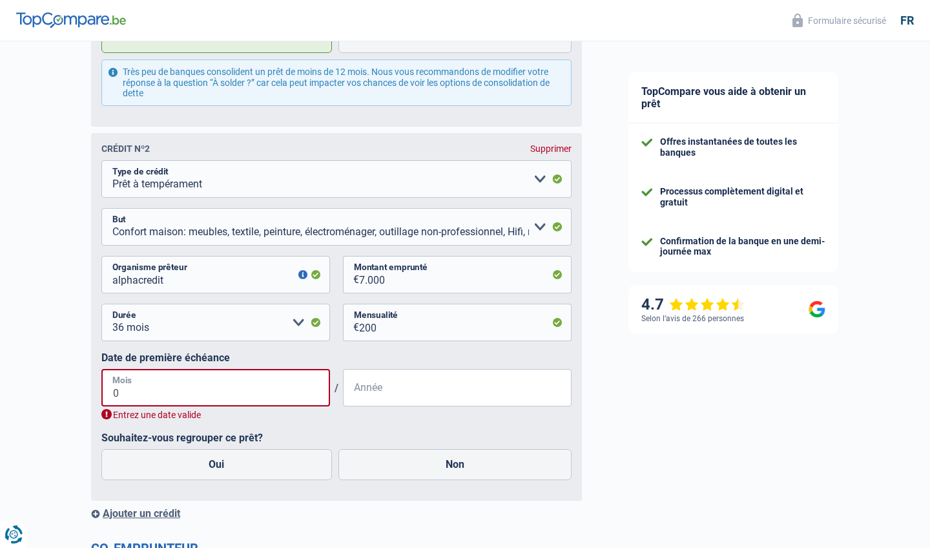
type input "07"
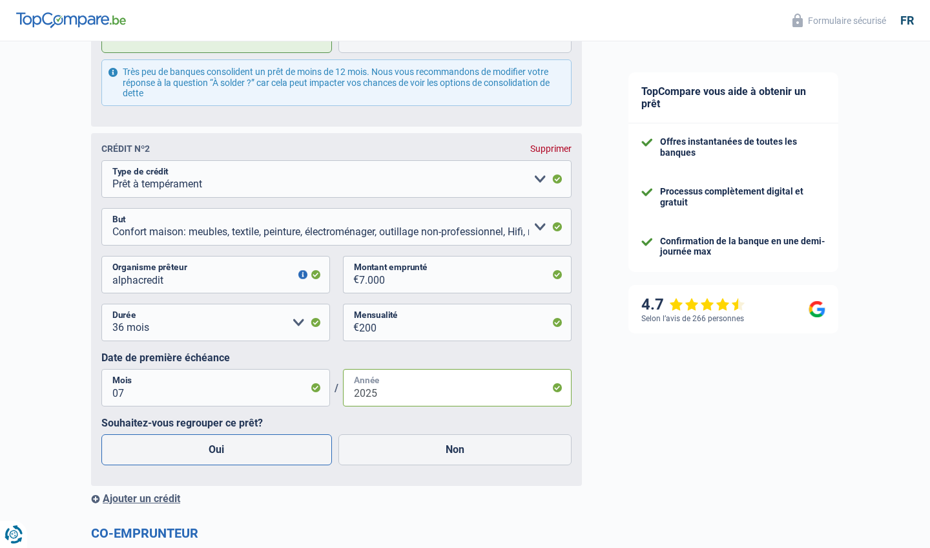
type input "2025"
click at [229, 445] on label "Oui" at bounding box center [216, 449] width 231 height 31
click at [229, 445] on input "Oui" at bounding box center [216, 449] width 231 height 31
radio input "true"
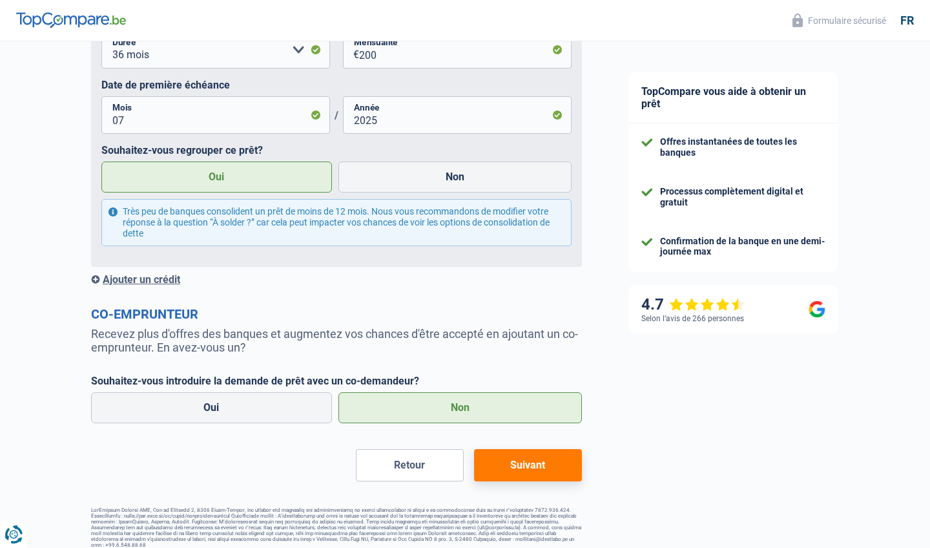
scroll to position [1300, 0]
click at [510, 456] on button "Suivant" at bounding box center [528, 466] width 108 height 32
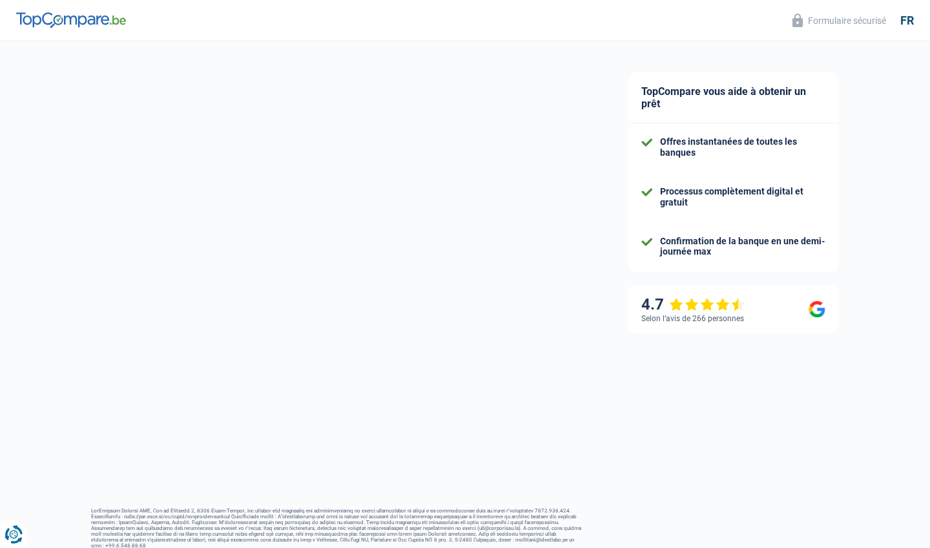
select select "refinancing"
select select "120"
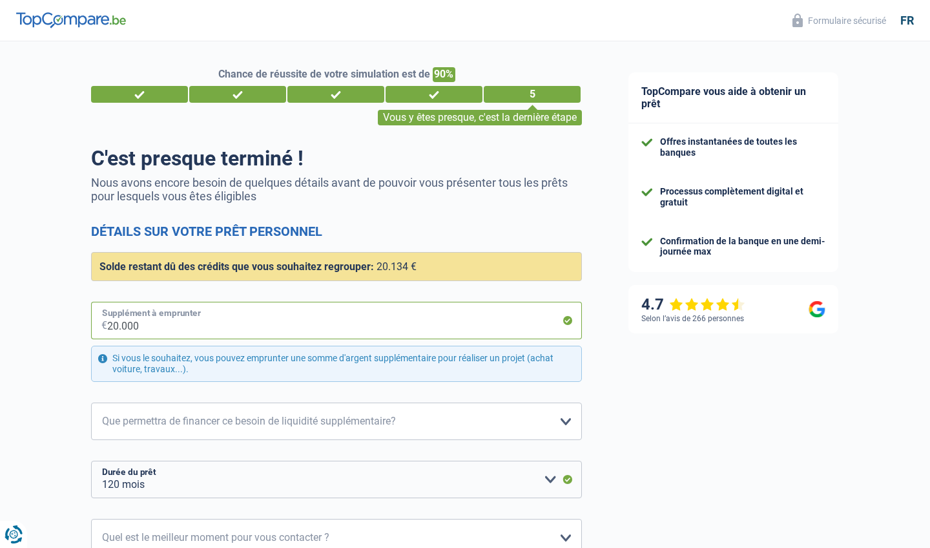
drag, startPoint x: 151, startPoint y: 327, endPoint x: 79, endPoint y: 330, distance: 72.4
click at [79, 330] on div "Chance de réussite de votre simulation est de 90% 1 2 3 4 5 Vous y êtes presque…" at bounding box center [302, 381] width 605 height 691
type input "12.000"
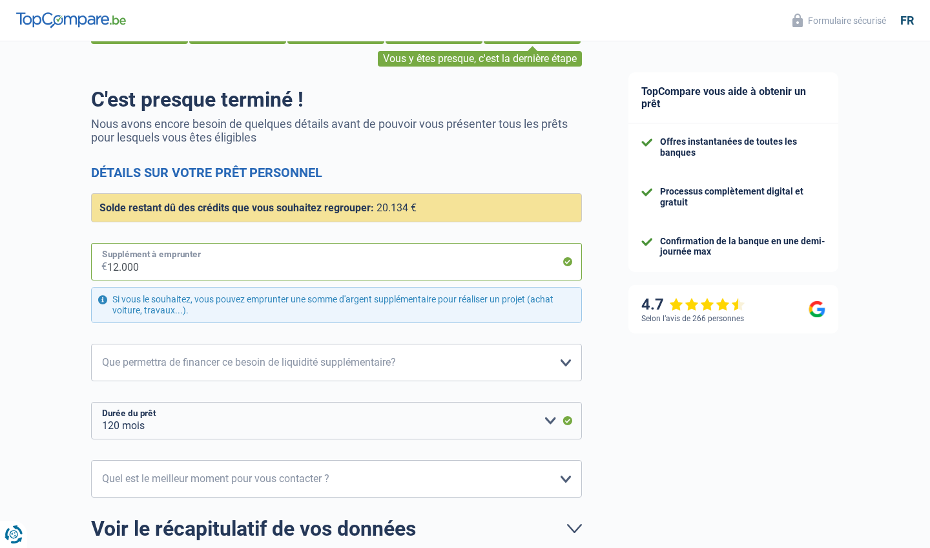
scroll to position [73, 0]
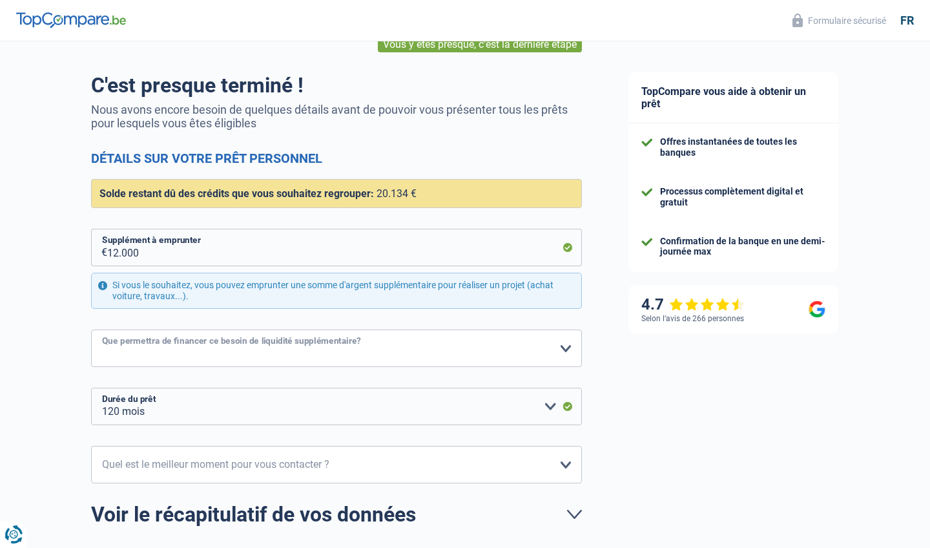
select select "car"
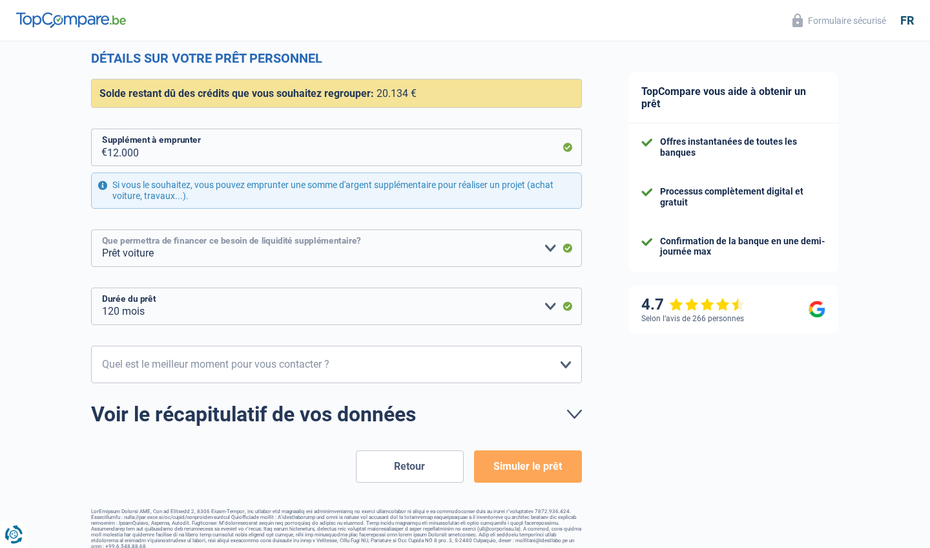
scroll to position [173, 0]
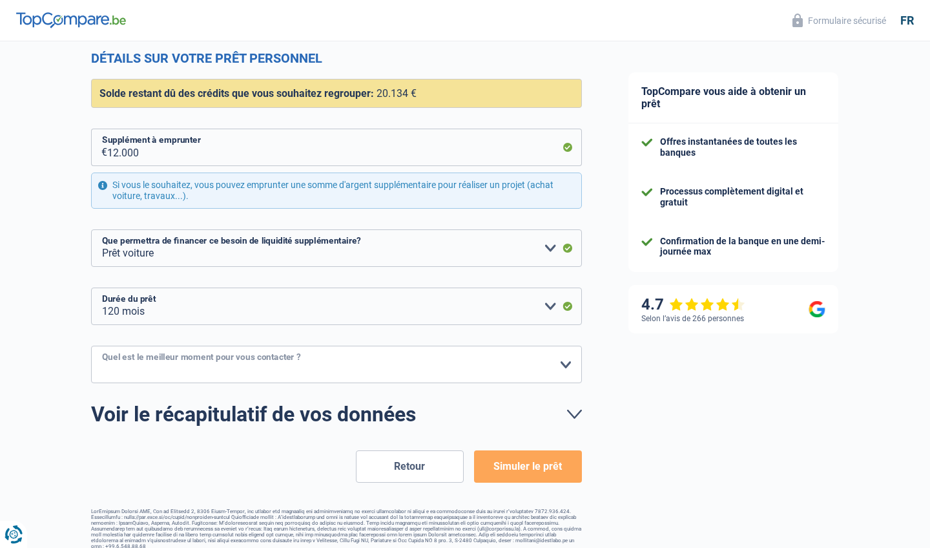
select select "16-18"
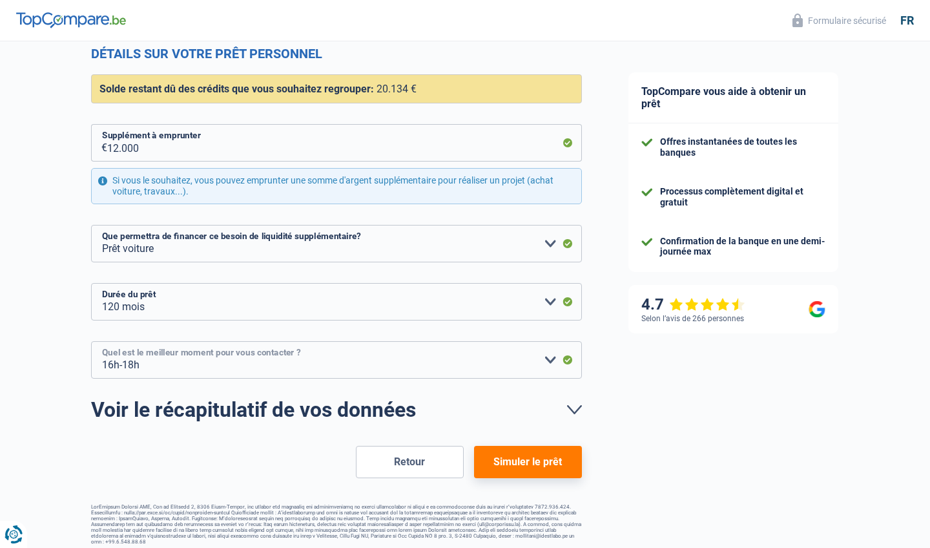
scroll to position [177, 0]
click at [528, 461] on button "Simuler le prêt" at bounding box center [528, 462] width 108 height 32
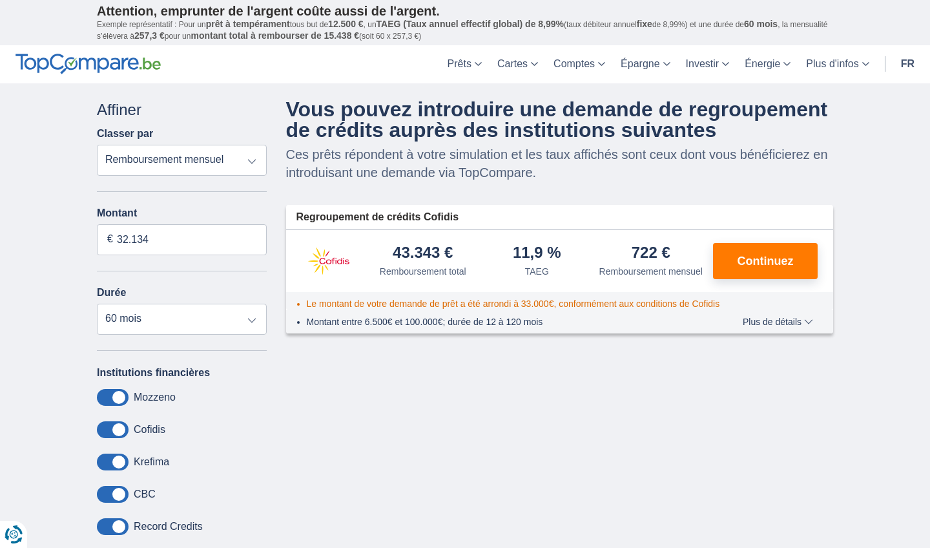
click at [270, 328] on div "Annuler Filtres Affiner Classer par Remboursement total TAEG Remboursement mens…" at bounding box center [181, 345] width 189 height 493
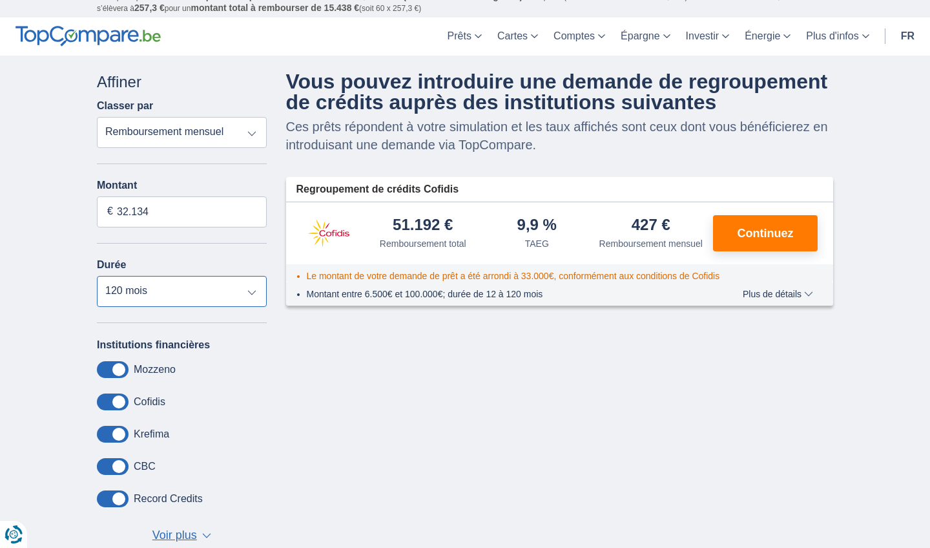
scroll to position [28, 0]
select select "84"
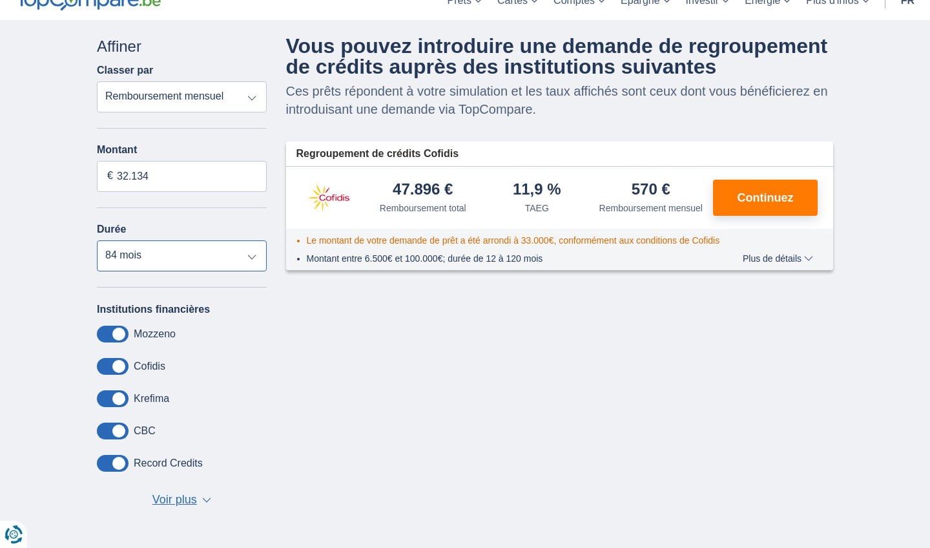
scroll to position [66, 0]
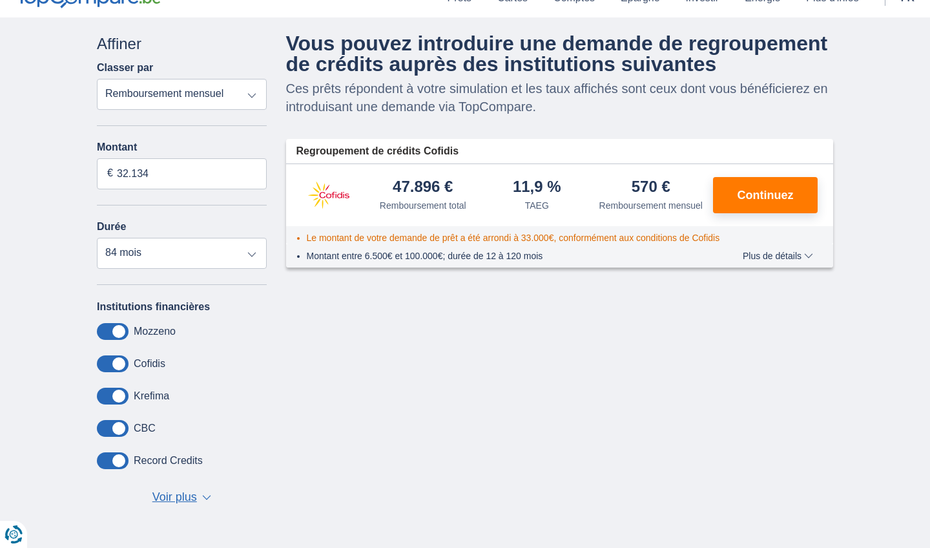
click at [122, 360] on span at bounding box center [113, 363] width 32 height 17
click at [0, 0] on input "checkbox" at bounding box center [0, 0] width 0 height 0
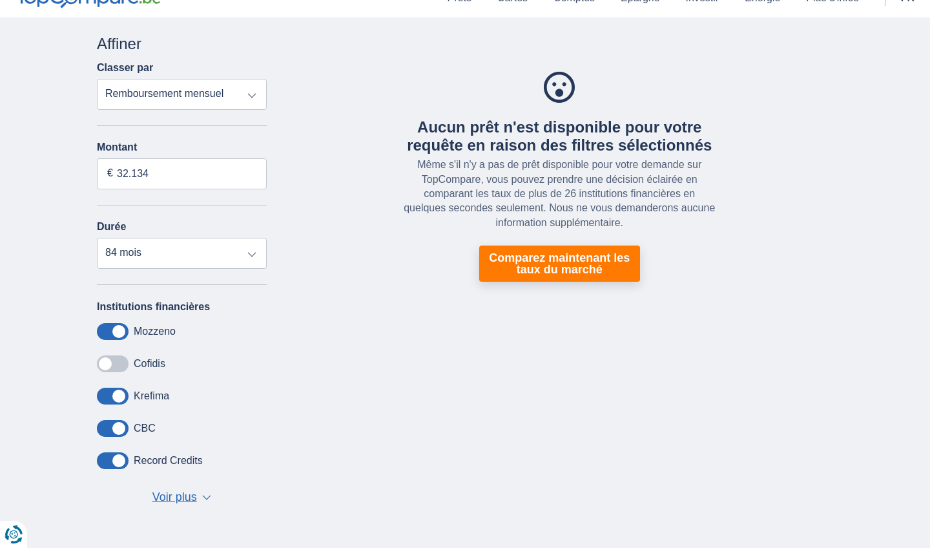
click at [122, 360] on span at bounding box center [113, 363] width 32 height 17
click at [0, 0] on input "checkbox" at bounding box center [0, 0] width 0 height 0
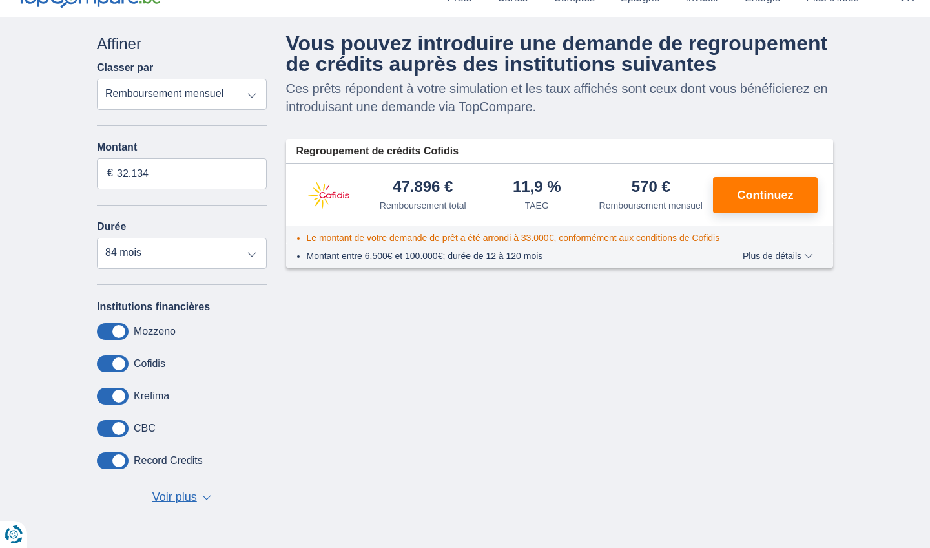
click at [123, 322] on div "Institutions financières Mozzeno Cofidis Krefima CBC Record Credits Aion Bank E…" at bounding box center [182, 403] width 170 height 206
click at [121, 329] on span at bounding box center [113, 331] width 32 height 17
click at [0, 0] on input "checkbox" at bounding box center [0, 0] width 0 height 0
click at [121, 329] on span at bounding box center [113, 331] width 32 height 17
click at [0, 0] on input "checkbox" at bounding box center [0, 0] width 0 height 0
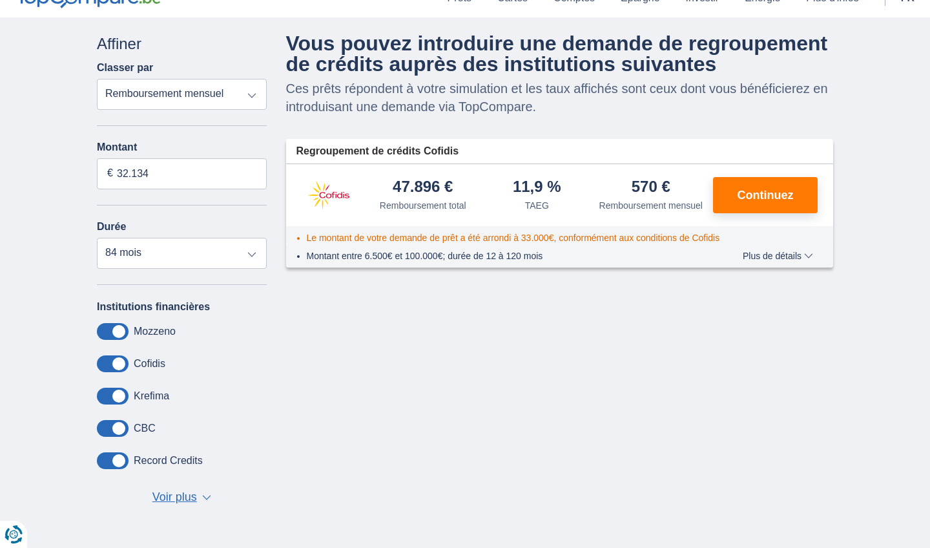
click at [115, 462] on span at bounding box center [113, 460] width 32 height 17
click at [0, 0] on input "checkbox" at bounding box center [0, 0] width 0 height 0
click at [115, 462] on span at bounding box center [113, 460] width 32 height 17
click at [0, 0] on input "checkbox" at bounding box center [0, 0] width 0 height 0
click at [115, 462] on span at bounding box center [113, 460] width 32 height 17
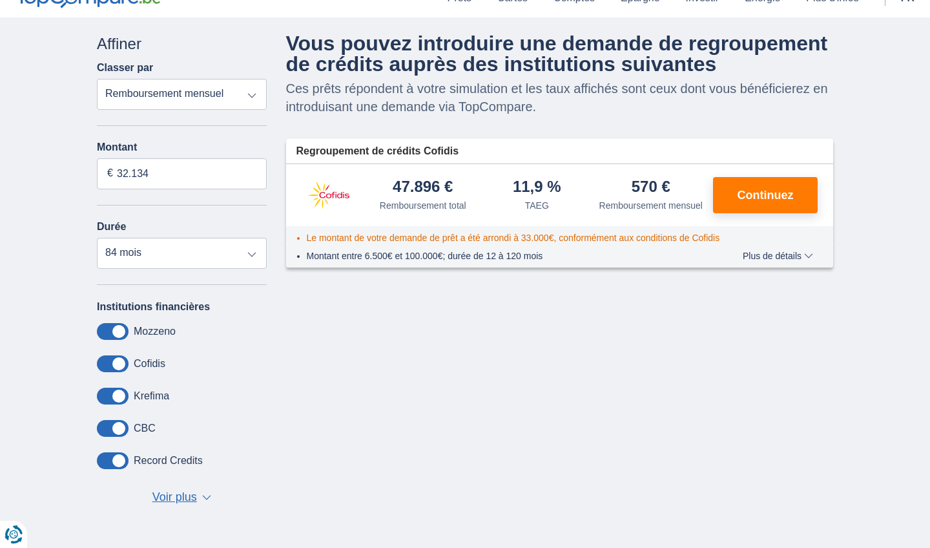
click at [0, 0] on input "checkbox" at bounding box center [0, 0] width 0 height 0
click at [115, 462] on span at bounding box center [113, 460] width 32 height 17
click at [0, 0] on input "checkbox" at bounding box center [0, 0] width 0 height 0
click at [119, 435] on span at bounding box center [113, 428] width 32 height 17
click at [0, 0] on input "checkbox" at bounding box center [0, 0] width 0 height 0
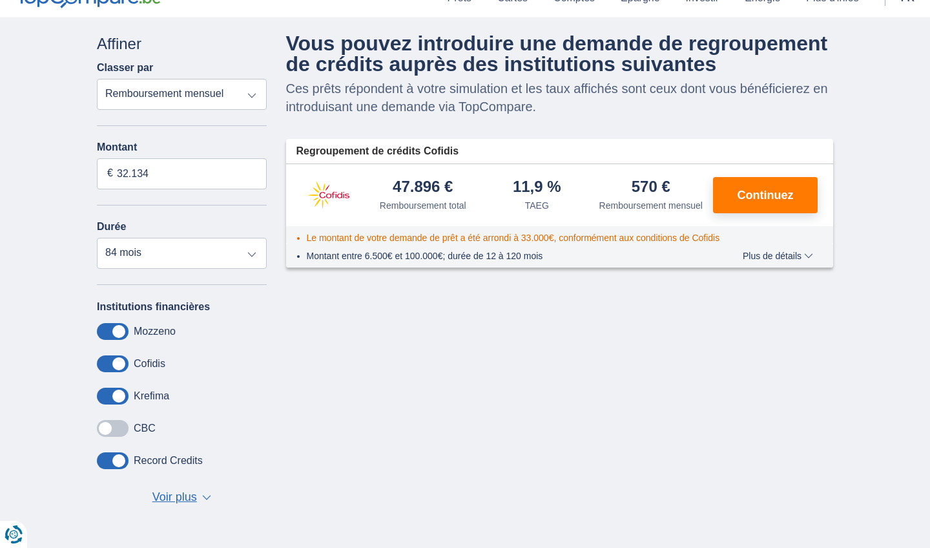
click at [119, 435] on span at bounding box center [113, 428] width 32 height 17
click at [0, 0] on input "checkbox" at bounding box center [0, 0] width 0 height 0
click at [187, 488] on div "Institutions financières Mozzeno Cofidis Krefima CBC Record Credits Aion Bank E…" at bounding box center [182, 403] width 170 height 206
click at [188, 503] on span "Voir plus" at bounding box center [174, 497] width 45 height 17
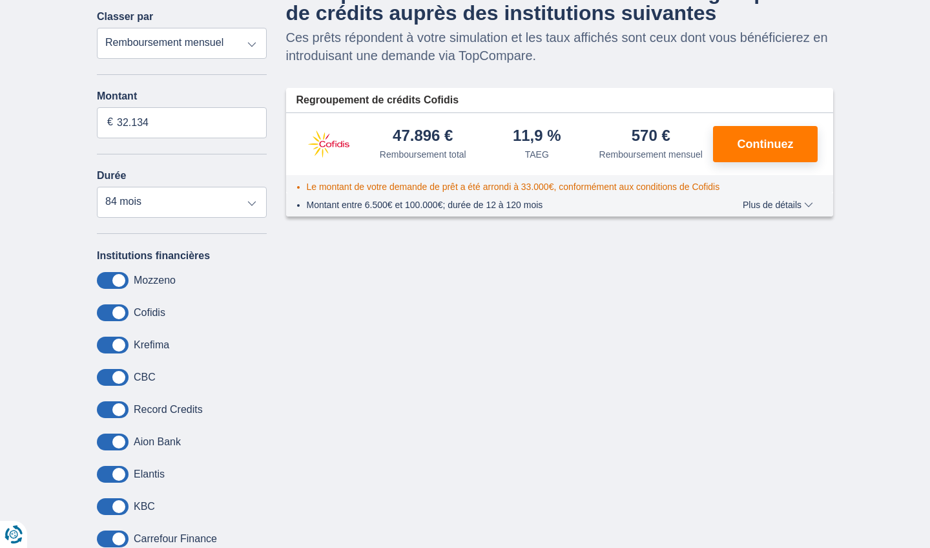
scroll to position [119, 0]
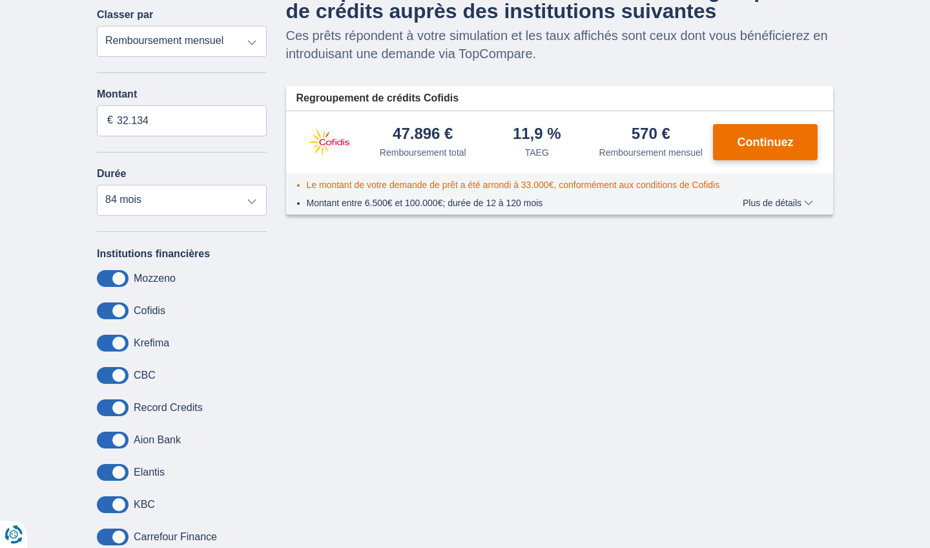
click at [784, 144] on span "Continuez" at bounding box center [766, 142] width 56 height 12
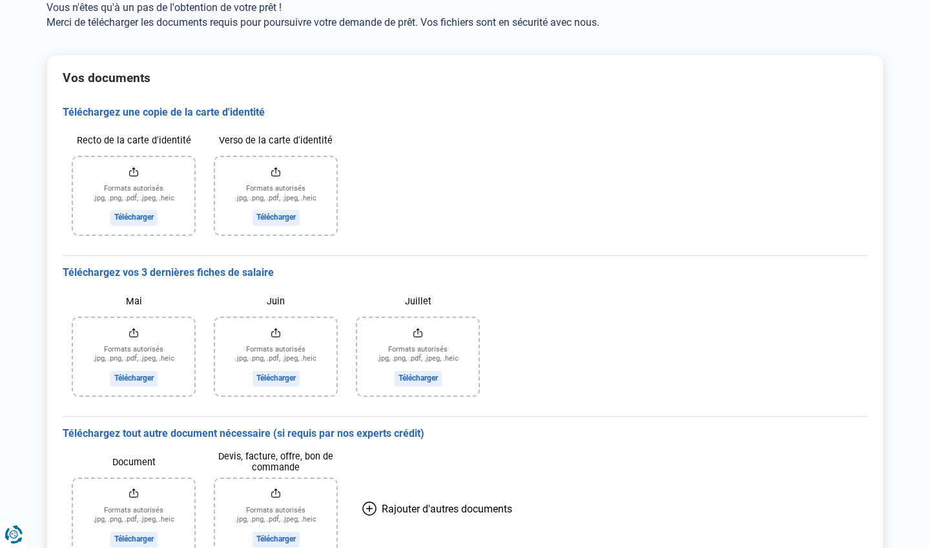
scroll to position [92, 0]
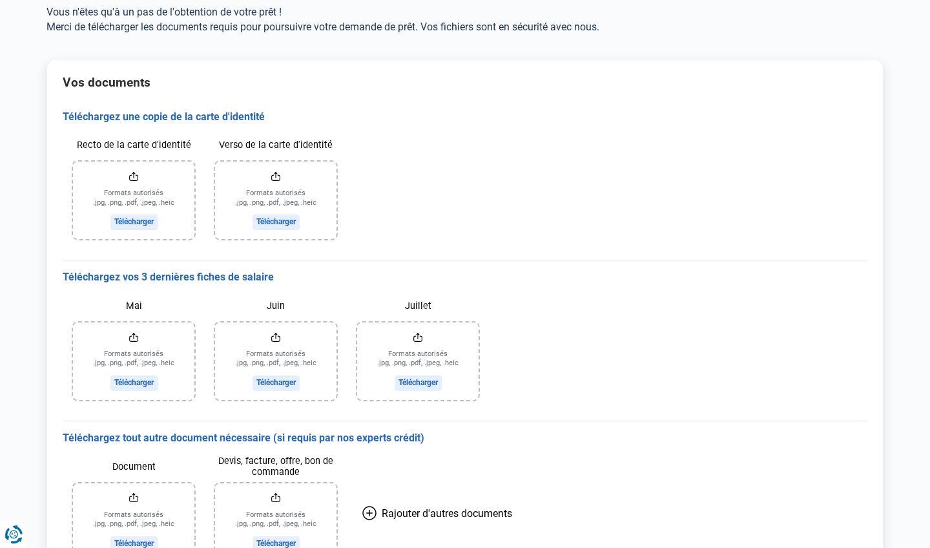
click at [151, 218] on input "Recto de la carte d'identité" at bounding box center [133, 201] width 121 height 78
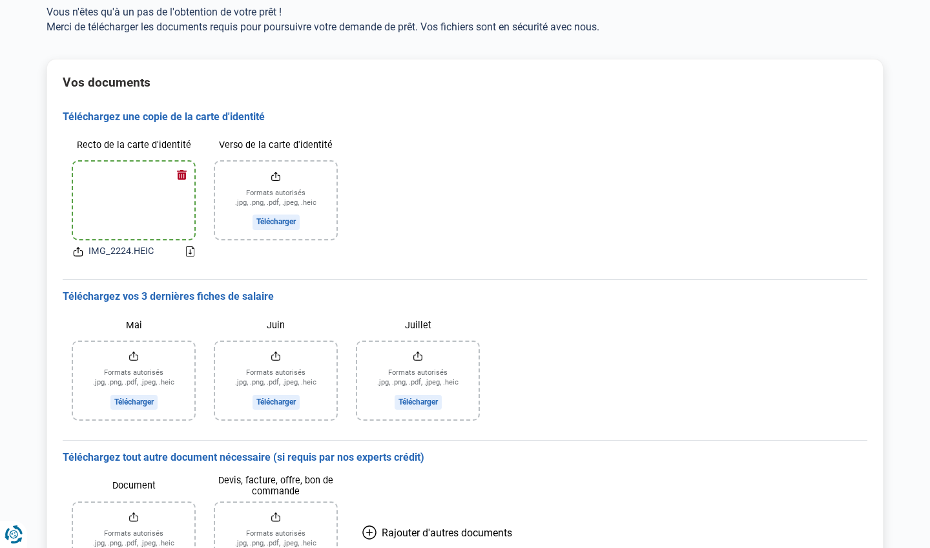
click at [278, 218] on input "Verso de la carte d'identité" at bounding box center [275, 201] width 121 height 78
click at [134, 225] on img at bounding box center [134, 200] width 0 height 70
click at [74, 253] on icon at bounding box center [78, 252] width 10 height 14
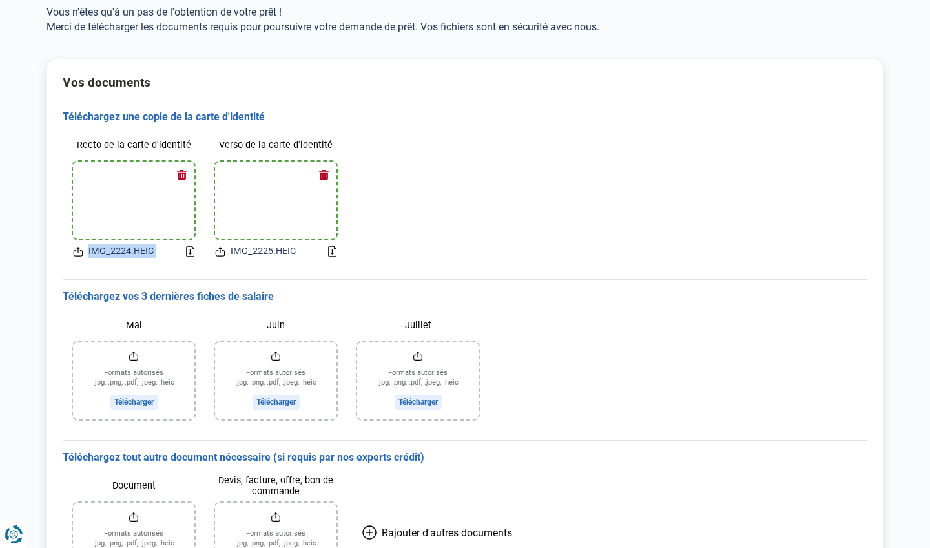
click at [74, 253] on icon at bounding box center [78, 252] width 10 height 14
click at [76, 253] on icon at bounding box center [78, 252] width 10 height 14
click at [189, 250] on icon at bounding box center [190, 251] width 8 height 10
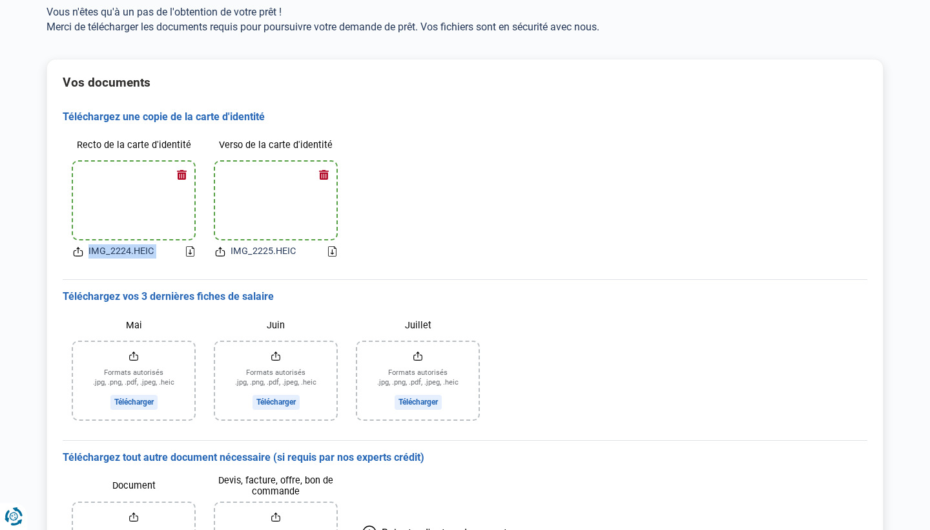
click at [193, 253] on icon at bounding box center [190, 251] width 8 height 10
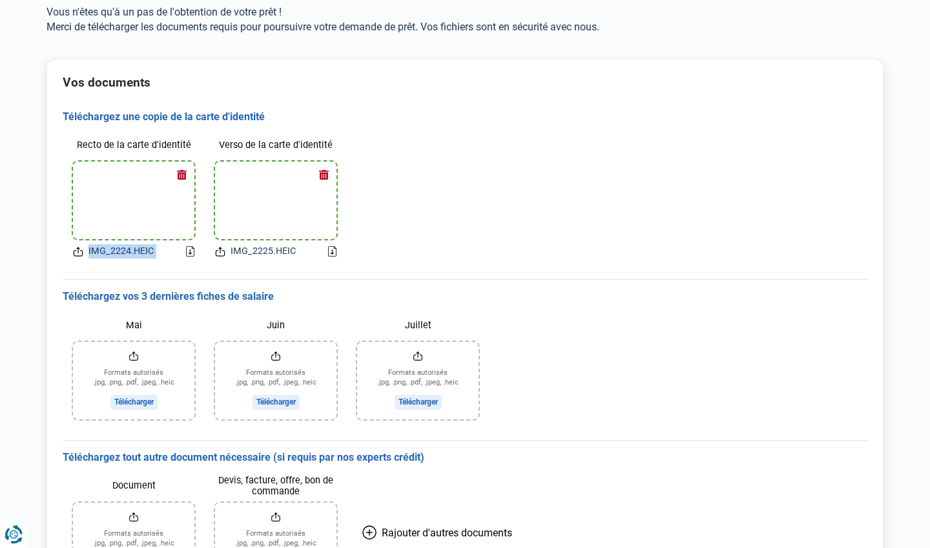
click at [183, 175] on button "button" at bounding box center [181, 174] width 19 height 19
click at [327, 168] on button "button" at bounding box center [323, 174] width 19 height 19
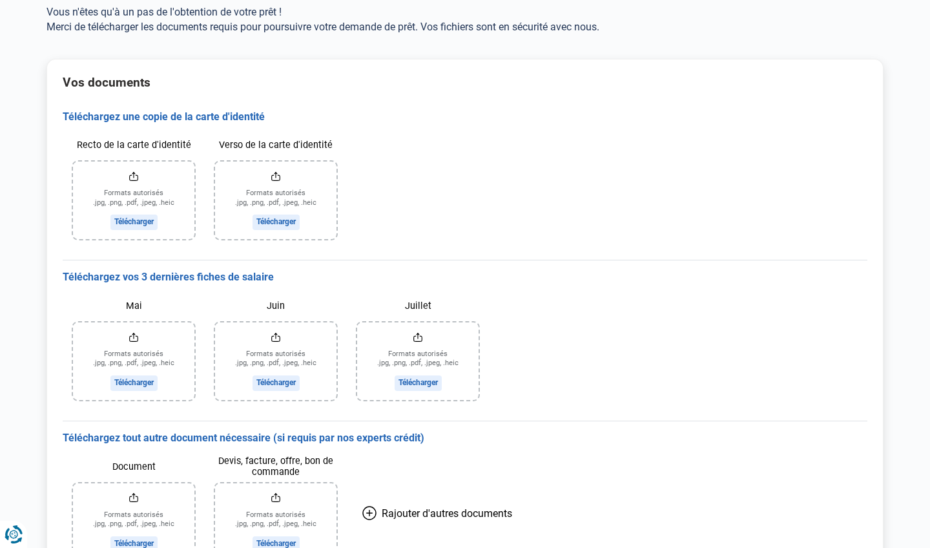
click at [147, 220] on input "Recto de la carte d'identité" at bounding box center [133, 201] width 121 height 78
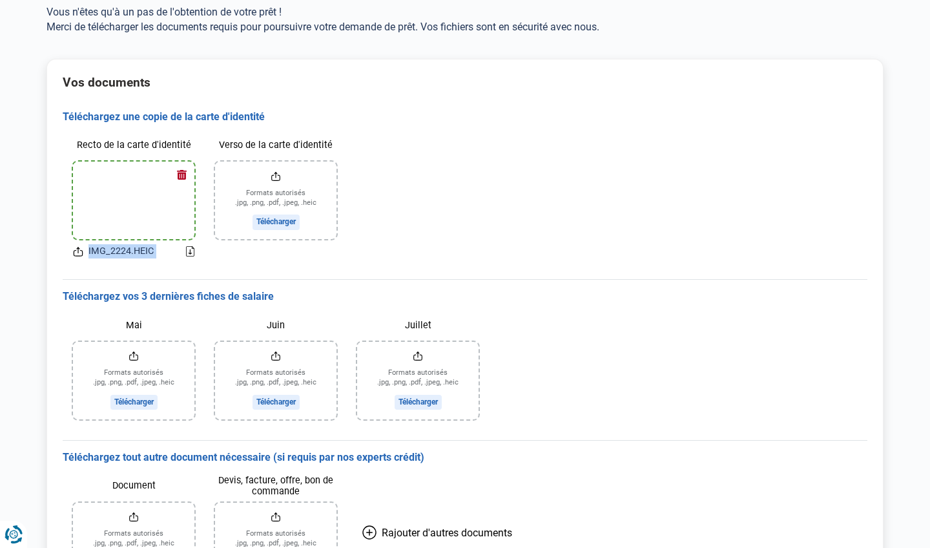
click at [134, 198] on img at bounding box center [134, 200] width 0 height 70
click at [134, 166] on img at bounding box center [134, 200] width 0 height 70
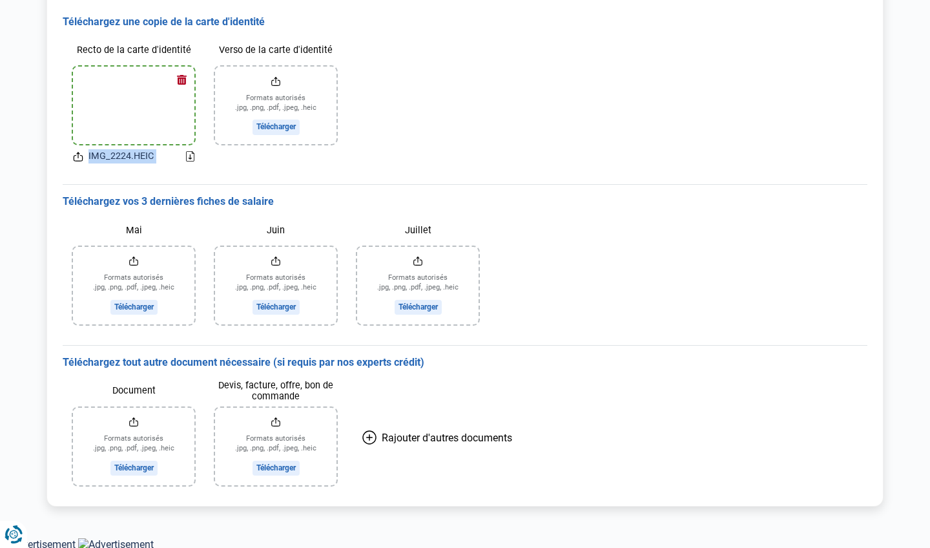
scroll to position [186, 0]
click at [281, 133] on input "Verso de la carte d'identité" at bounding box center [275, 106] width 121 height 78
click at [368, 431] on icon at bounding box center [369, 438] width 14 height 14
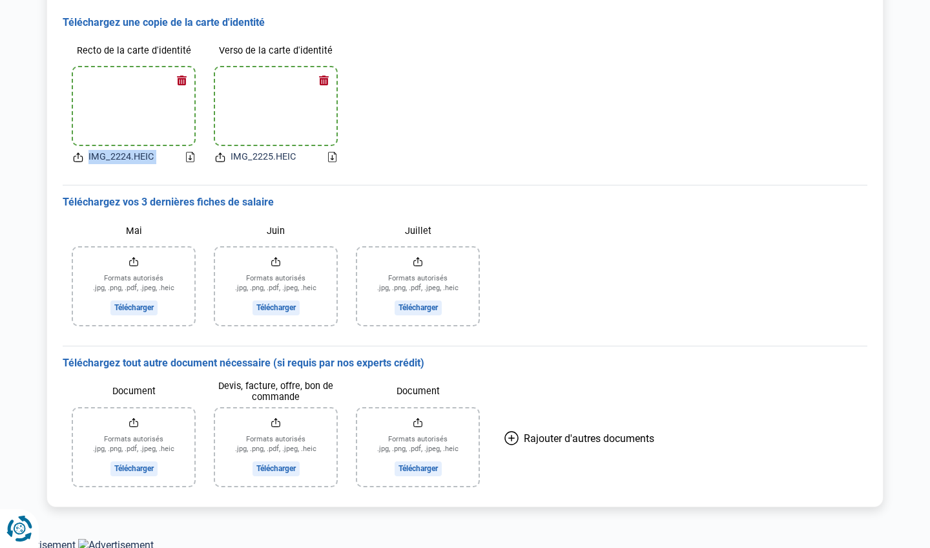
click at [14, 532] on icon "Renew consent" at bounding box center [19, 529] width 26 height 26
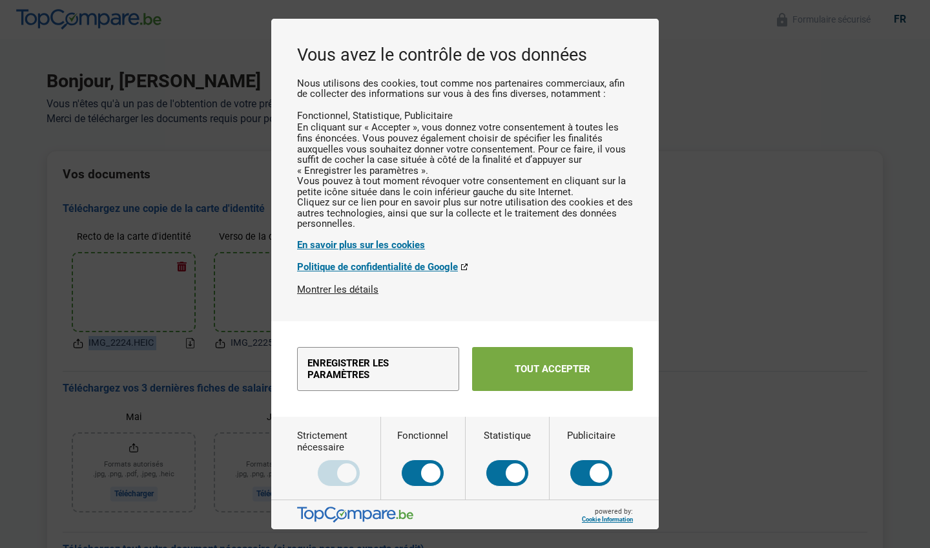
click at [536, 391] on button "Tout accepter" at bounding box center [552, 369] width 161 height 44
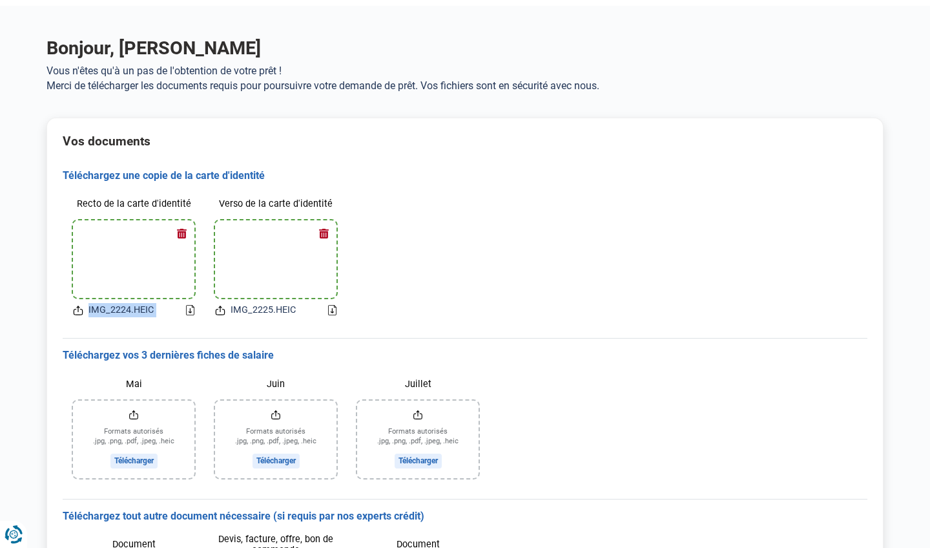
scroll to position [47, 0]
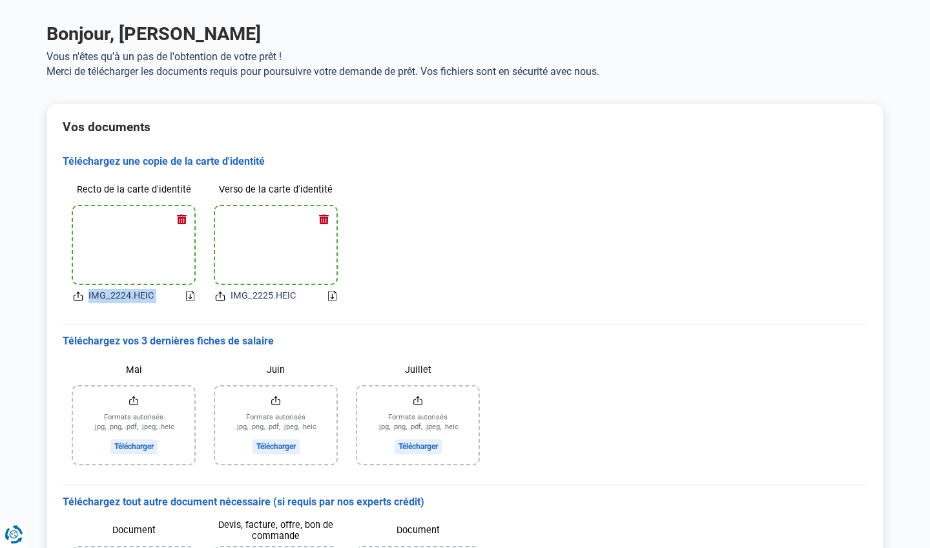
click at [183, 219] on button "button" at bounding box center [181, 218] width 19 height 19
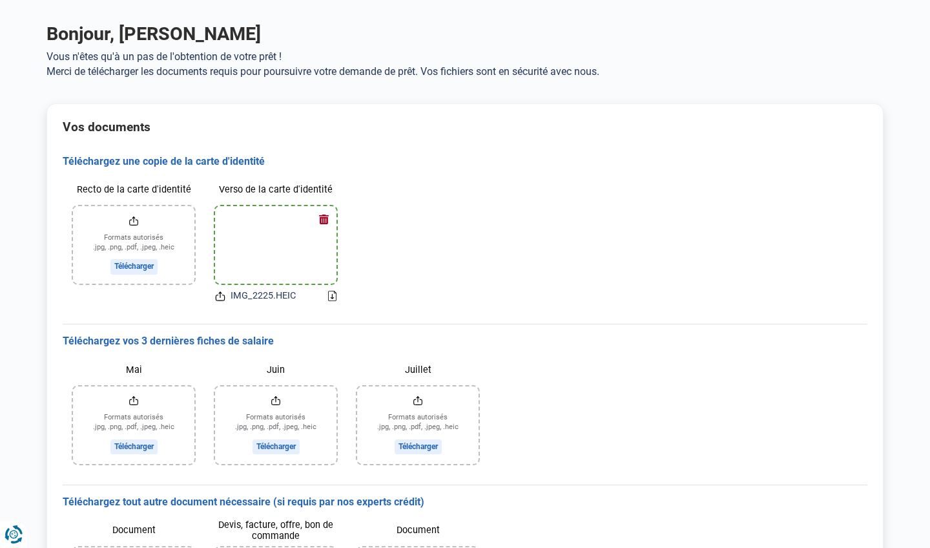
click at [325, 220] on button "button" at bounding box center [323, 218] width 19 height 19
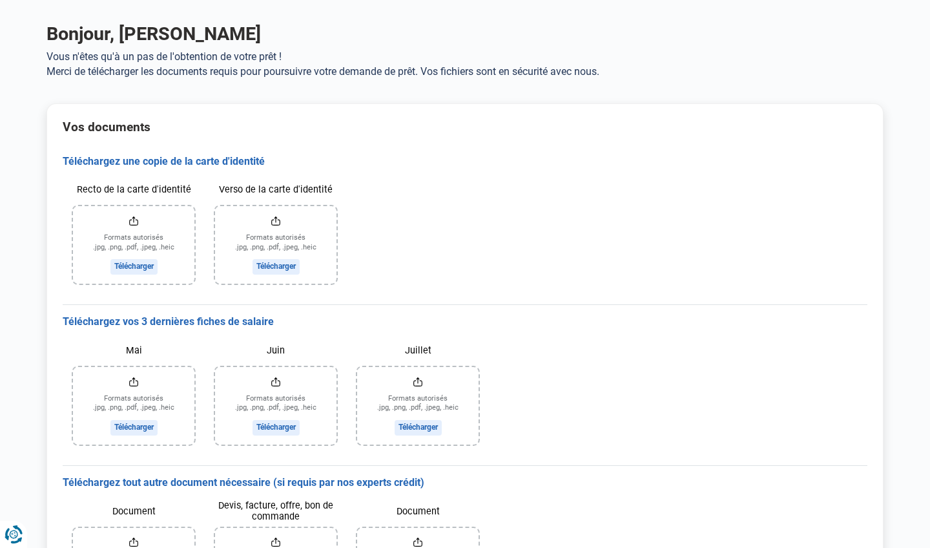
click at [137, 271] on input "Recto de la carte d'identité" at bounding box center [133, 245] width 121 height 78
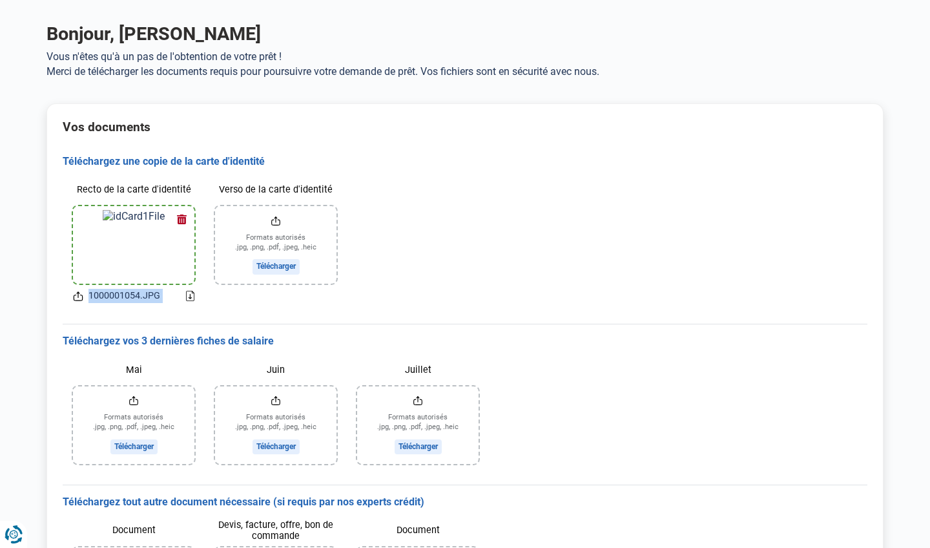
click at [275, 266] on input "Verso de la carte d'identité" at bounding box center [275, 245] width 121 height 78
type input "C:\fakepath\1000001054.JPG"
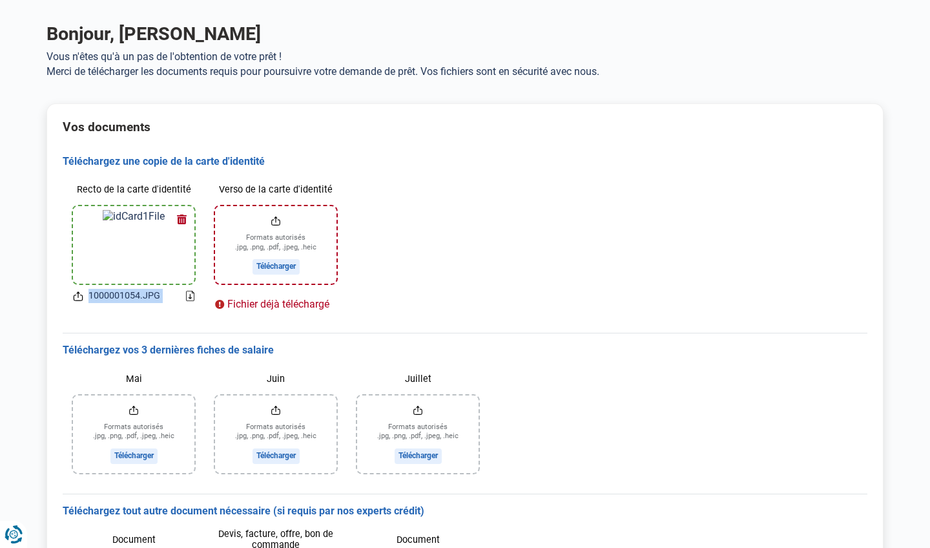
click at [293, 269] on input "Verso de la carte d'identité" at bounding box center [275, 245] width 121 height 78
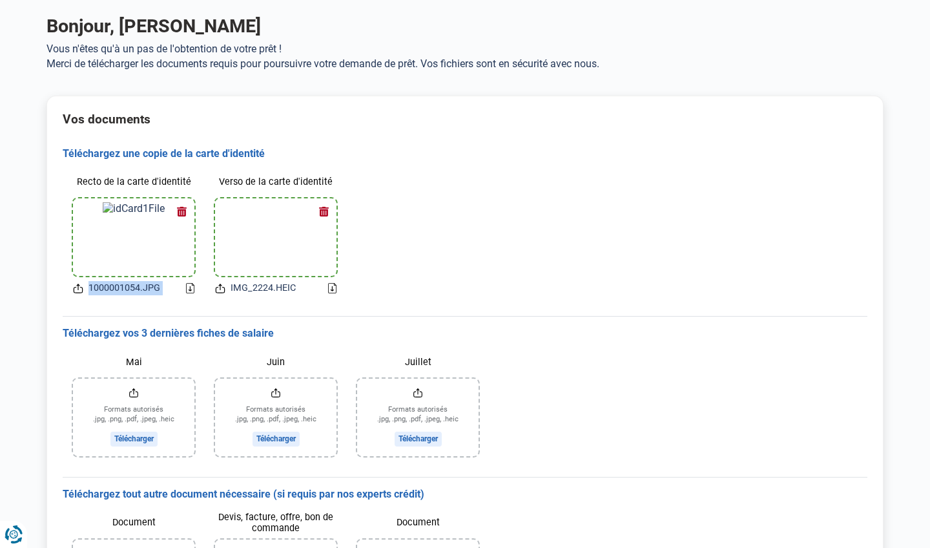
scroll to position [59, 0]
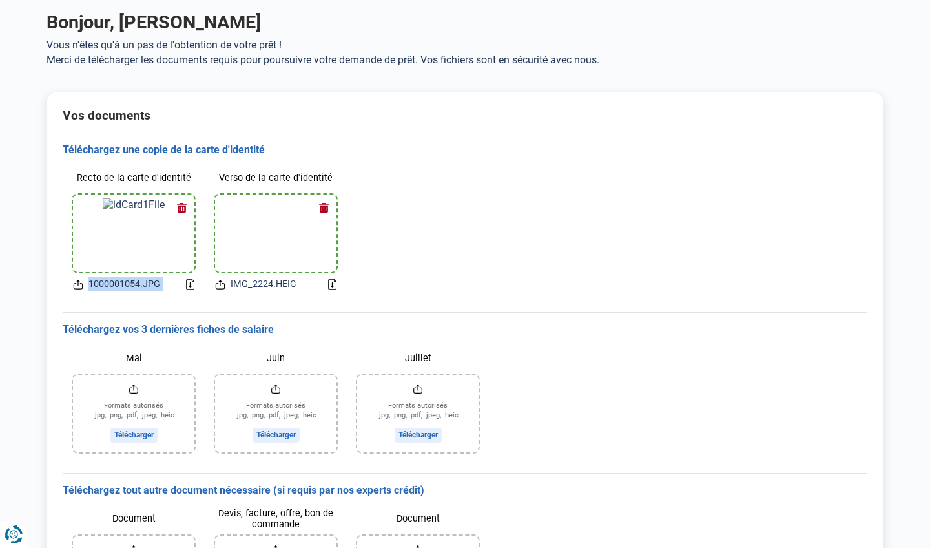
click at [141, 432] on input "Mai" at bounding box center [133, 414] width 121 height 78
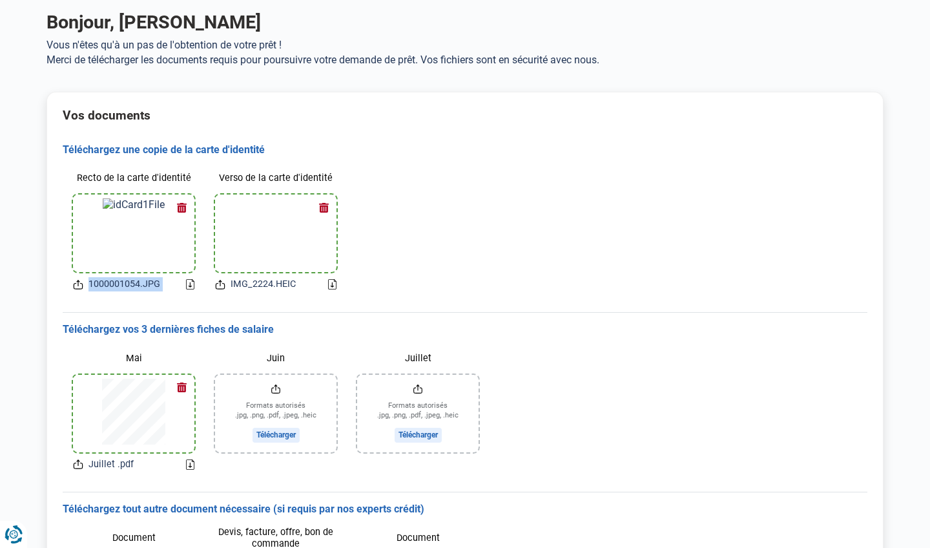
click at [426, 430] on input "Juillet" at bounding box center [417, 414] width 121 height 78
click at [183, 386] on button "button" at bounding box center [181, 387] width 19 height 19
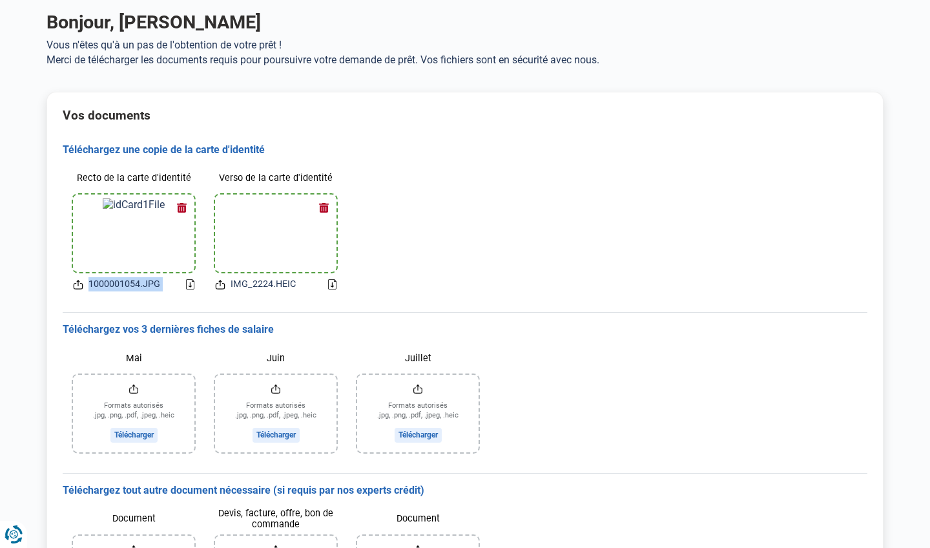
click at [418, 428] on input "Juillet" at bounding box center [417, 414] width 121 height 78
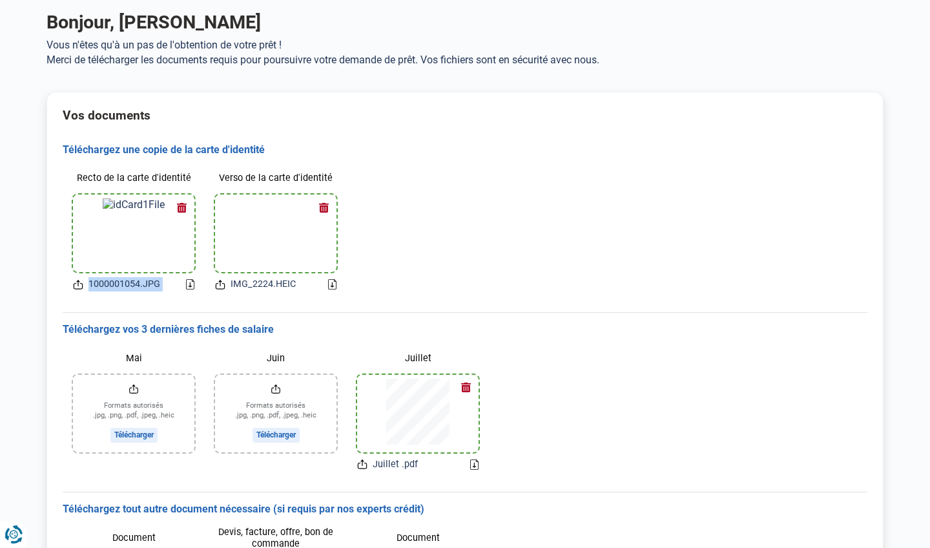
click at [139, 430] on input "Mai" at bounding box center [133, 414] width 121 height 78
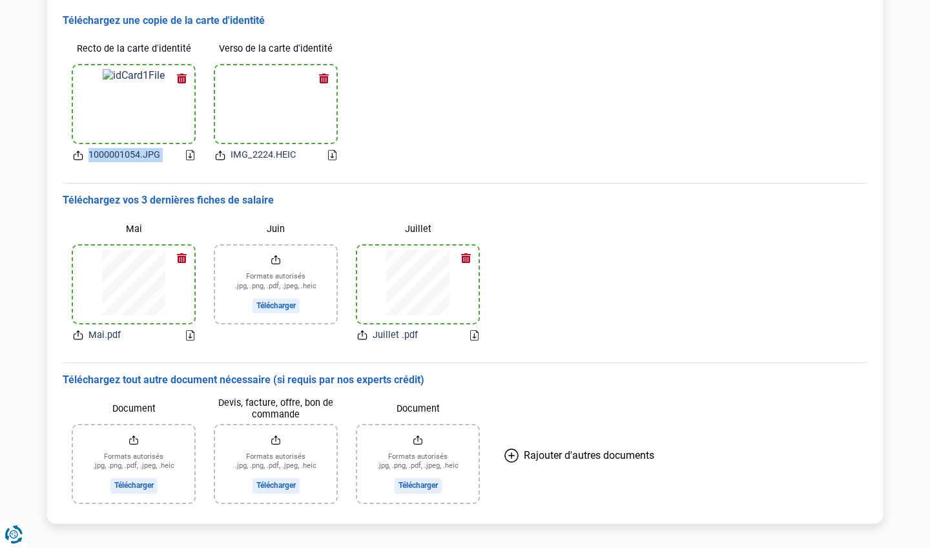
scroll to position [184, 0]
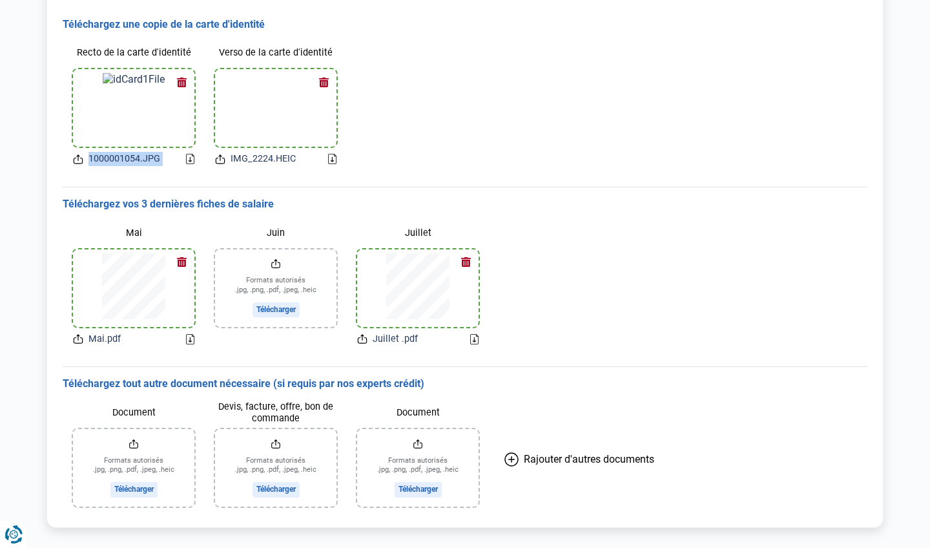
click at [279, 304] on input "Juin" at bounding box center [275, 288] width 121 height 78
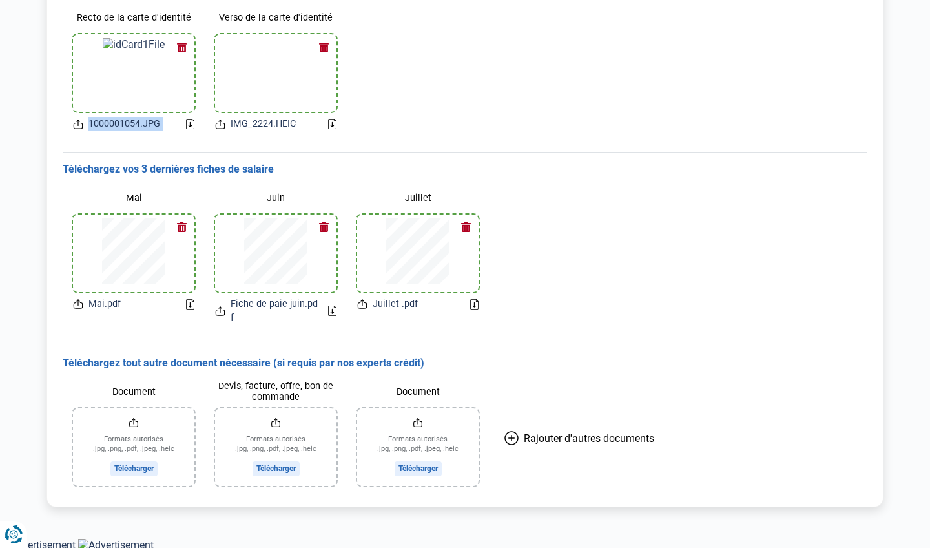
scroll to position [218, 0]
click at [146, 463] on input "Document" at bounding box center [133, 448] width 121 height 78
click at [123, 469] on input "Document" at bounding box center [133, 448] width 121 height 78
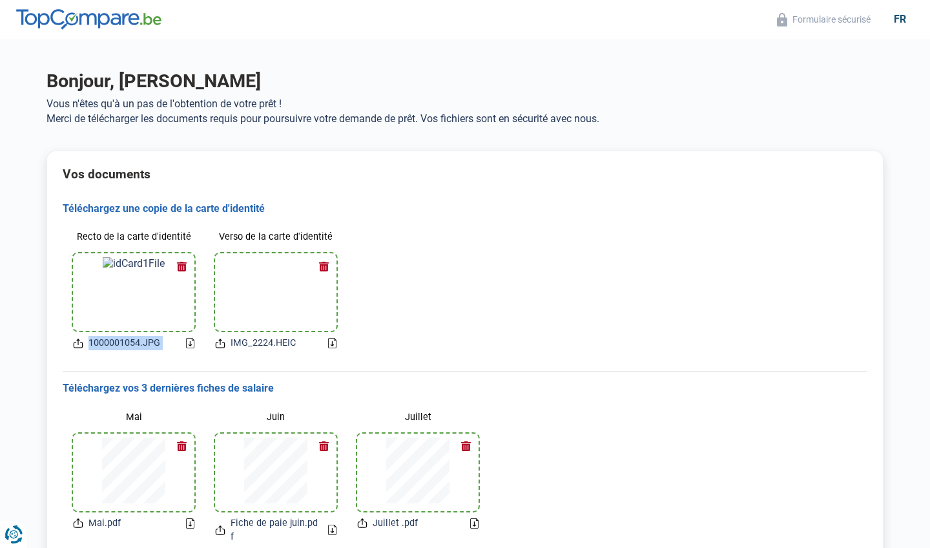
scroll to position [0, 0]
click at [189, 87] on h1 "Bonjour, jimmy grisez" at bounding box center [465, 81] width 837 height 23
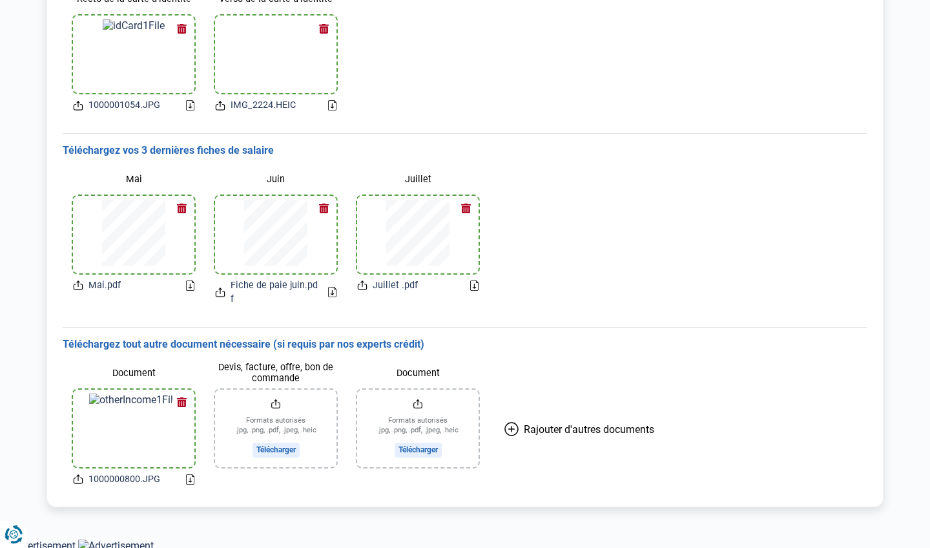
scroll to position [237, 0]
click at [1, 533] on button "Renew consent" at bounding box center [19, 528] width 39 height 39
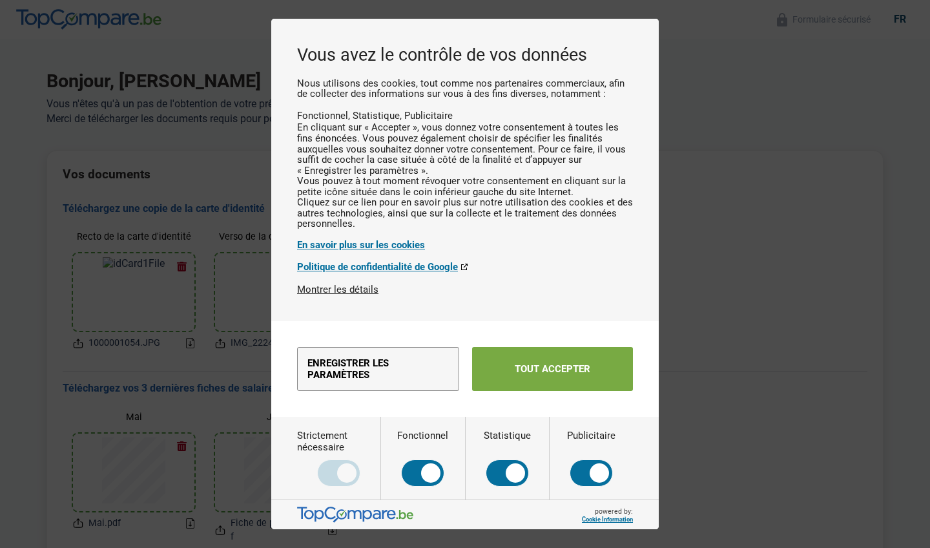
click at [483, 391] on button "Tout accepter" at bounding box center [552, 369] width 161 height 44
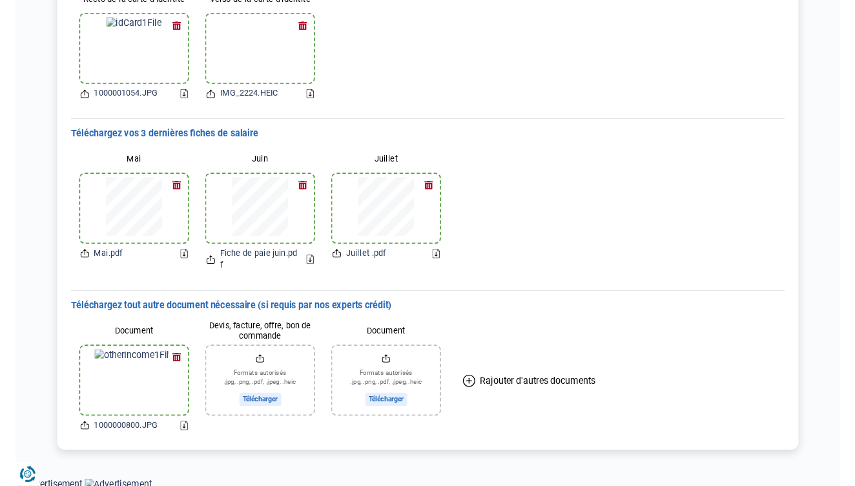
scroll to position [237, 0]
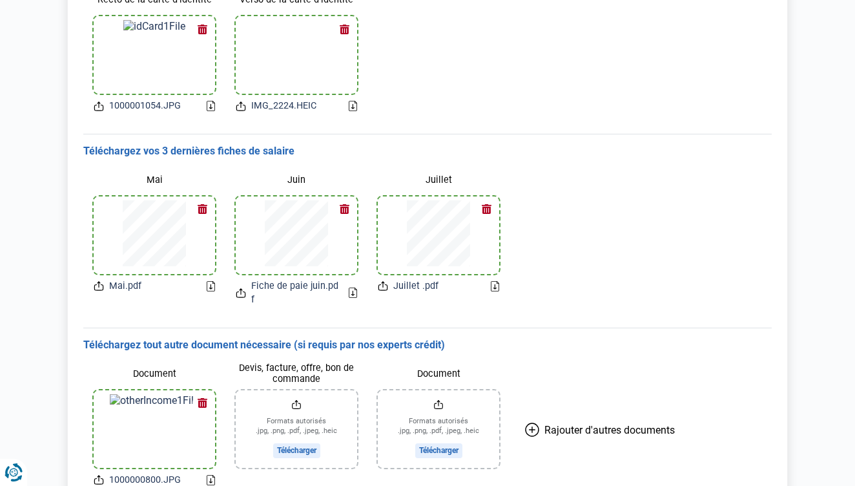
click at [343, 26] on button "button" at bounding box center [344, 28] width 19 height 19
click at [301, 78] on input "Verso de la carte d'identité" at bounding box center [296, 55] width 121 height 78
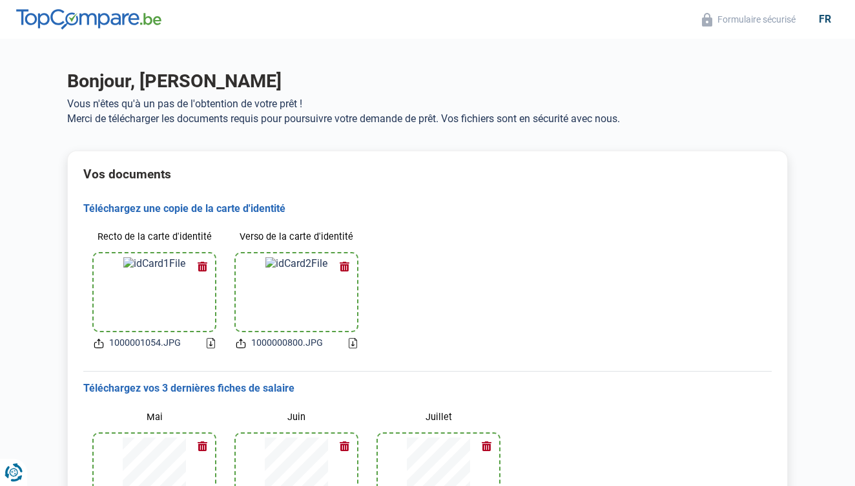
scroll to position [0, 0]
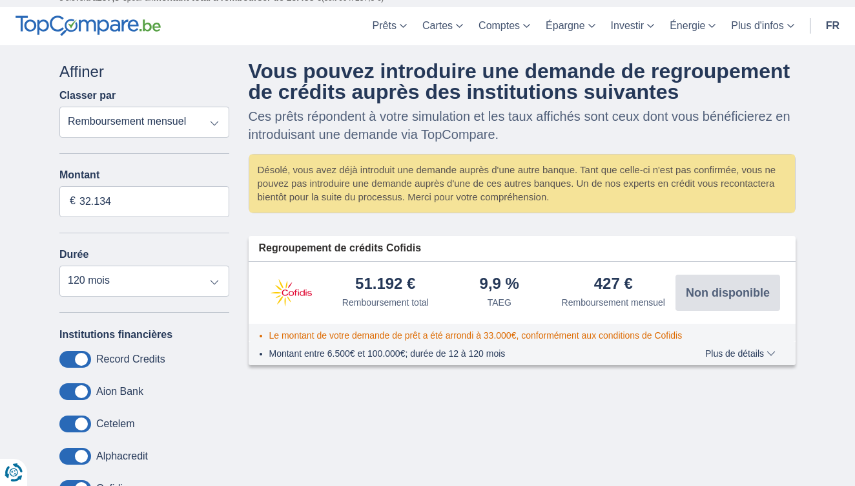
scroll to position [42, 0]
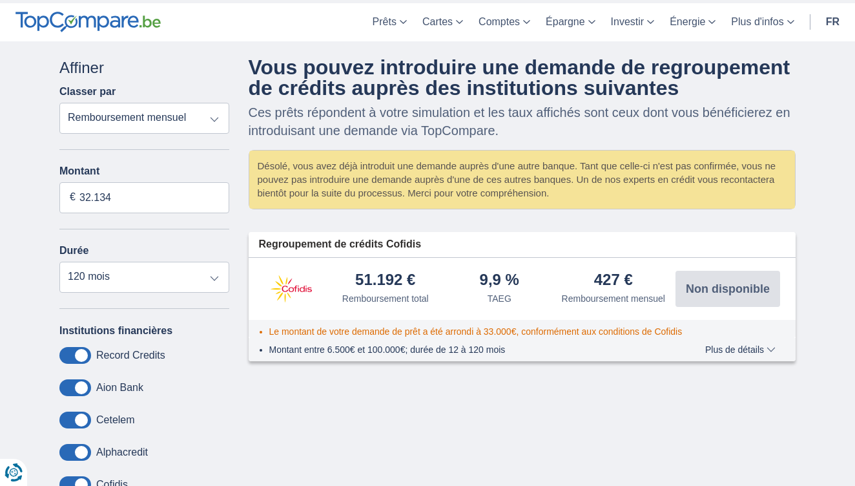
click at [770, 354] on span "Plus de détails" at bounding box center [740, 349] width 70 height 9
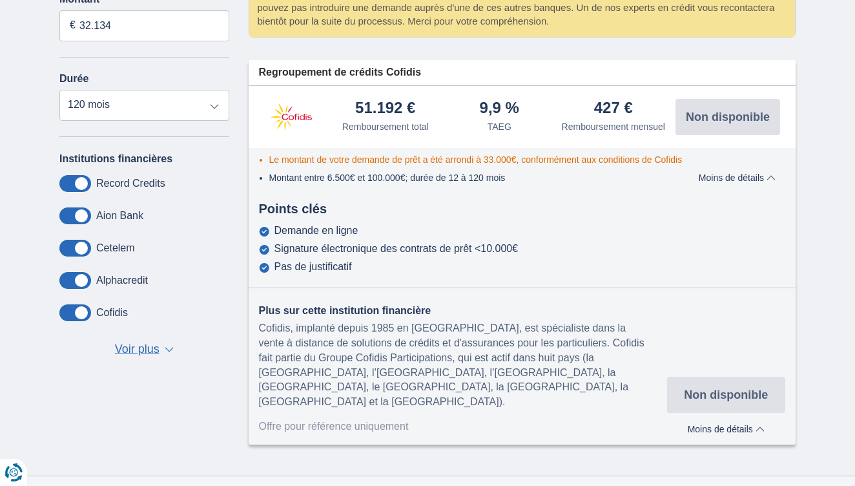
scroll to position [216, 0]
